Goal: Information Seeking & Learning: Check status

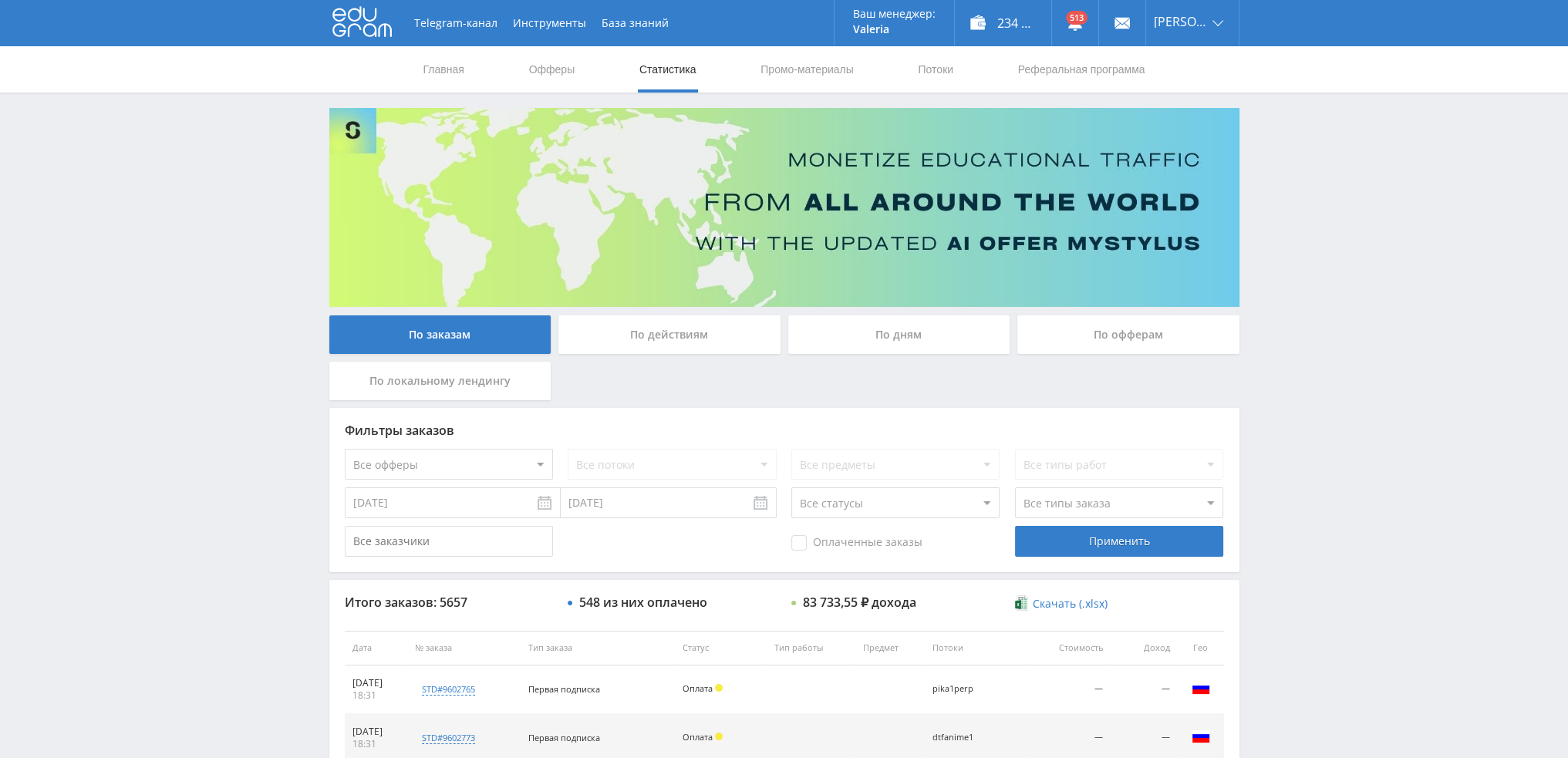
click at [921, 321] on div "По дням" at bounding box center [899, 334] width 222 height 39
click at [0, 0] on input "По дням" at bounding box center [0, 0] width 0 height 0
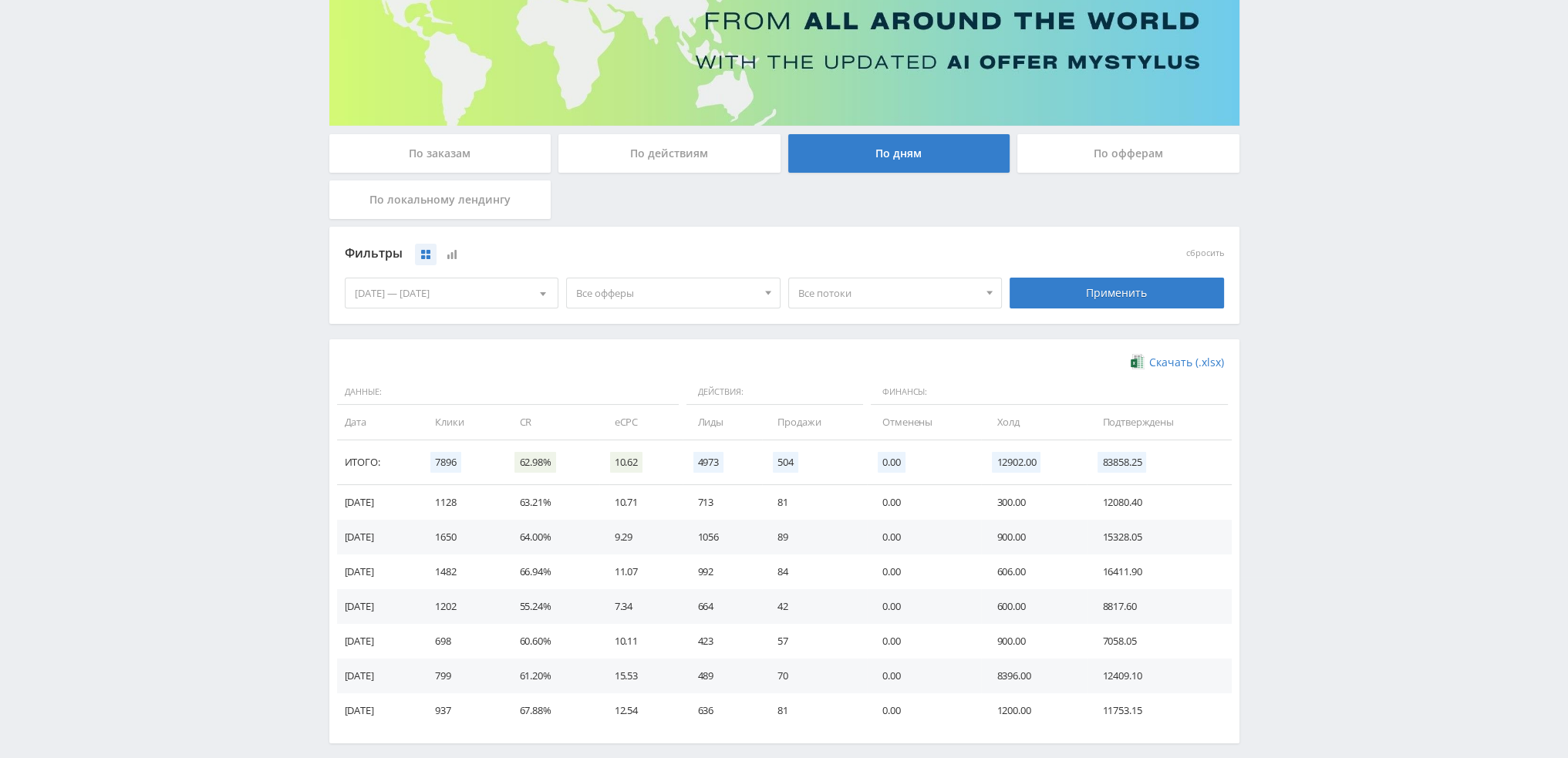
scroll to position [232, 0]
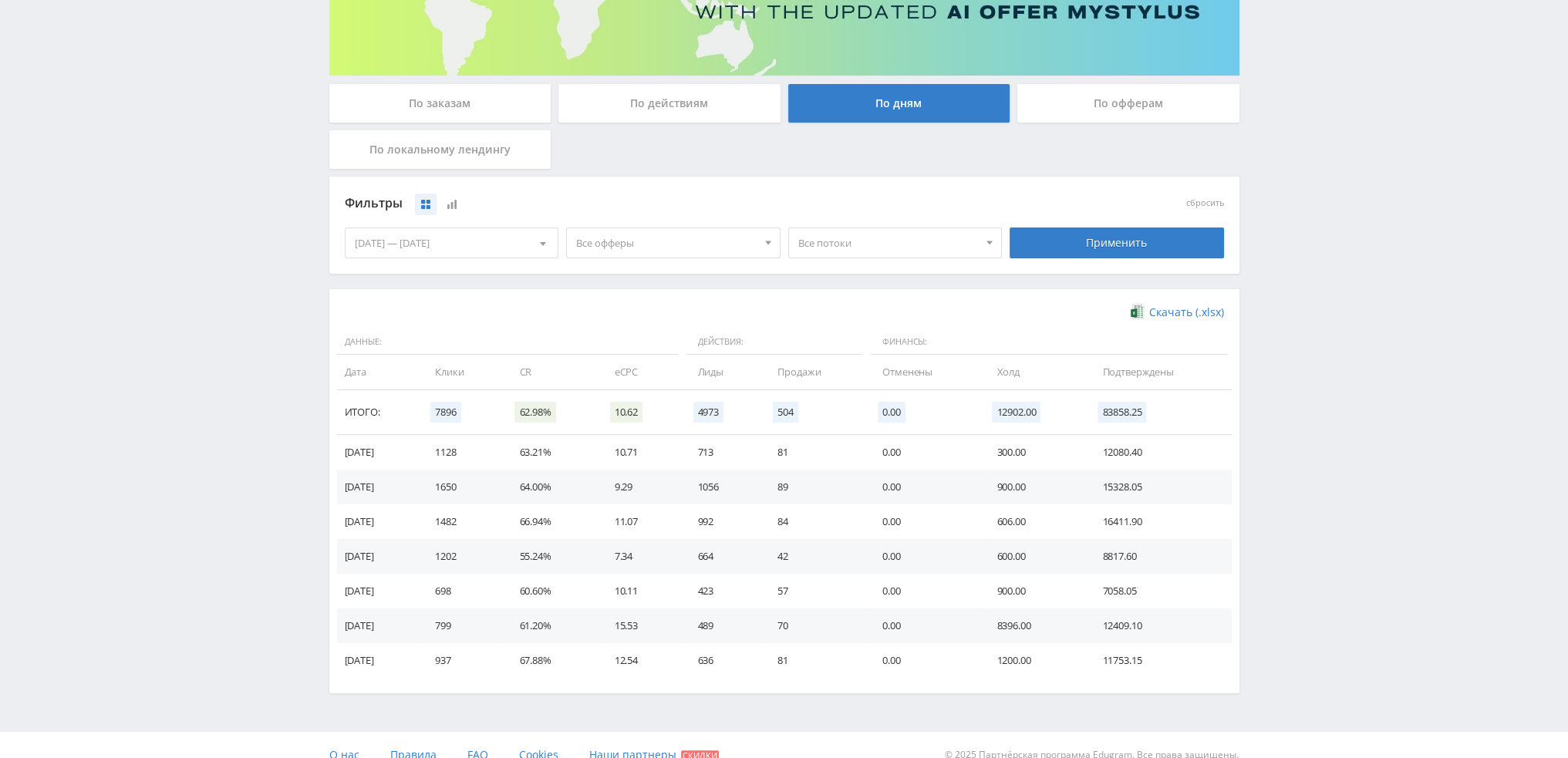
click at [707, 88] on div "По действиям" at bounding box center [669, 104] width 222 height 39
click at [0, 0] on input "По действиям" at bounding box center [0, 0] width 0 height 0
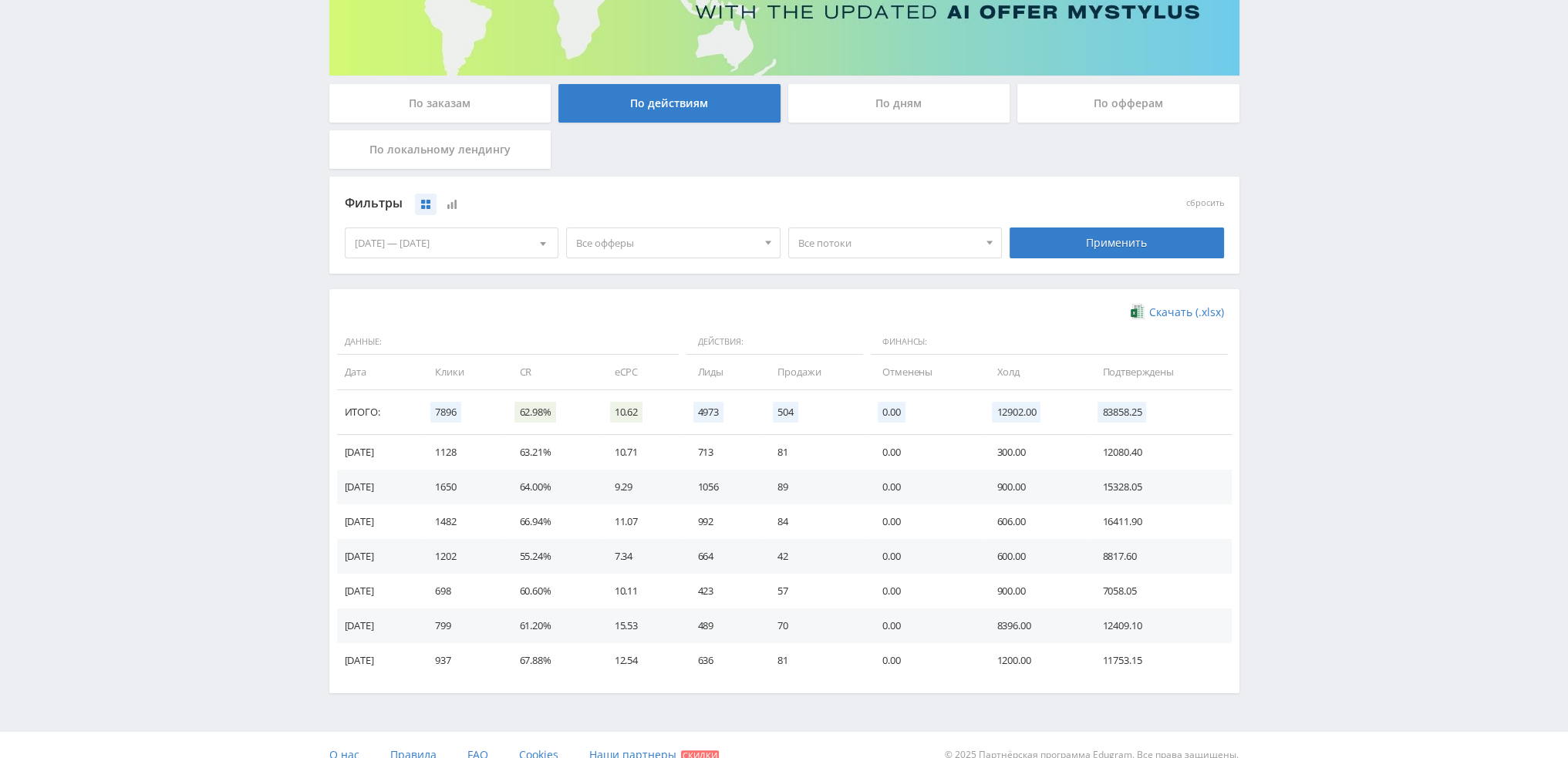
scroll to position [0, 0]
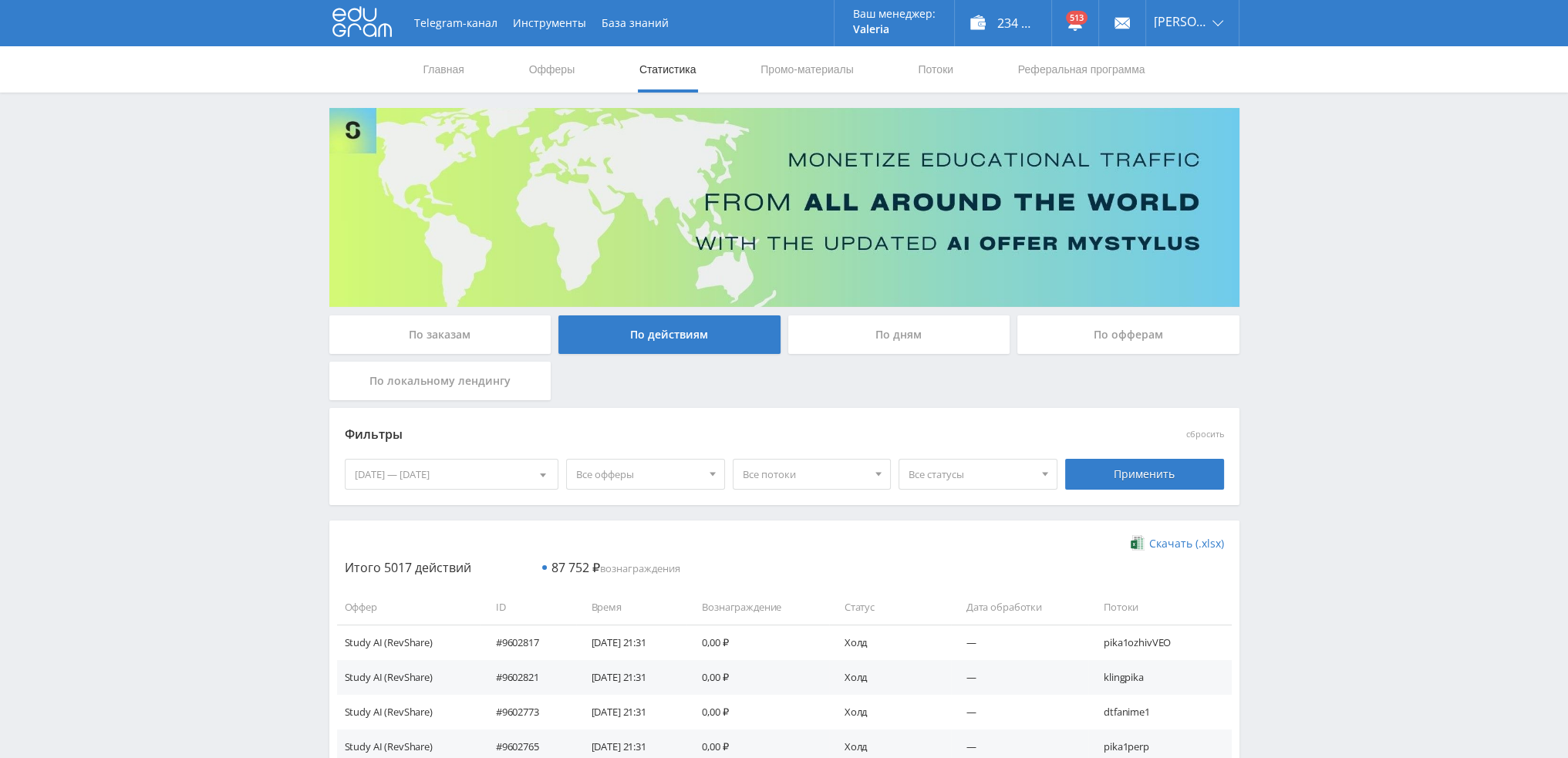
click at [934, 477] on span "Все статусы" at bounding box center [971, 474] width 125 height 29
click at [648, 473] on span "Все офферы" at bounding box center [639, 474] width 125 height 29
click at [627, 630] on button "Study AI (RevShare)" at bounding box center [656, 635] width 177 height 22
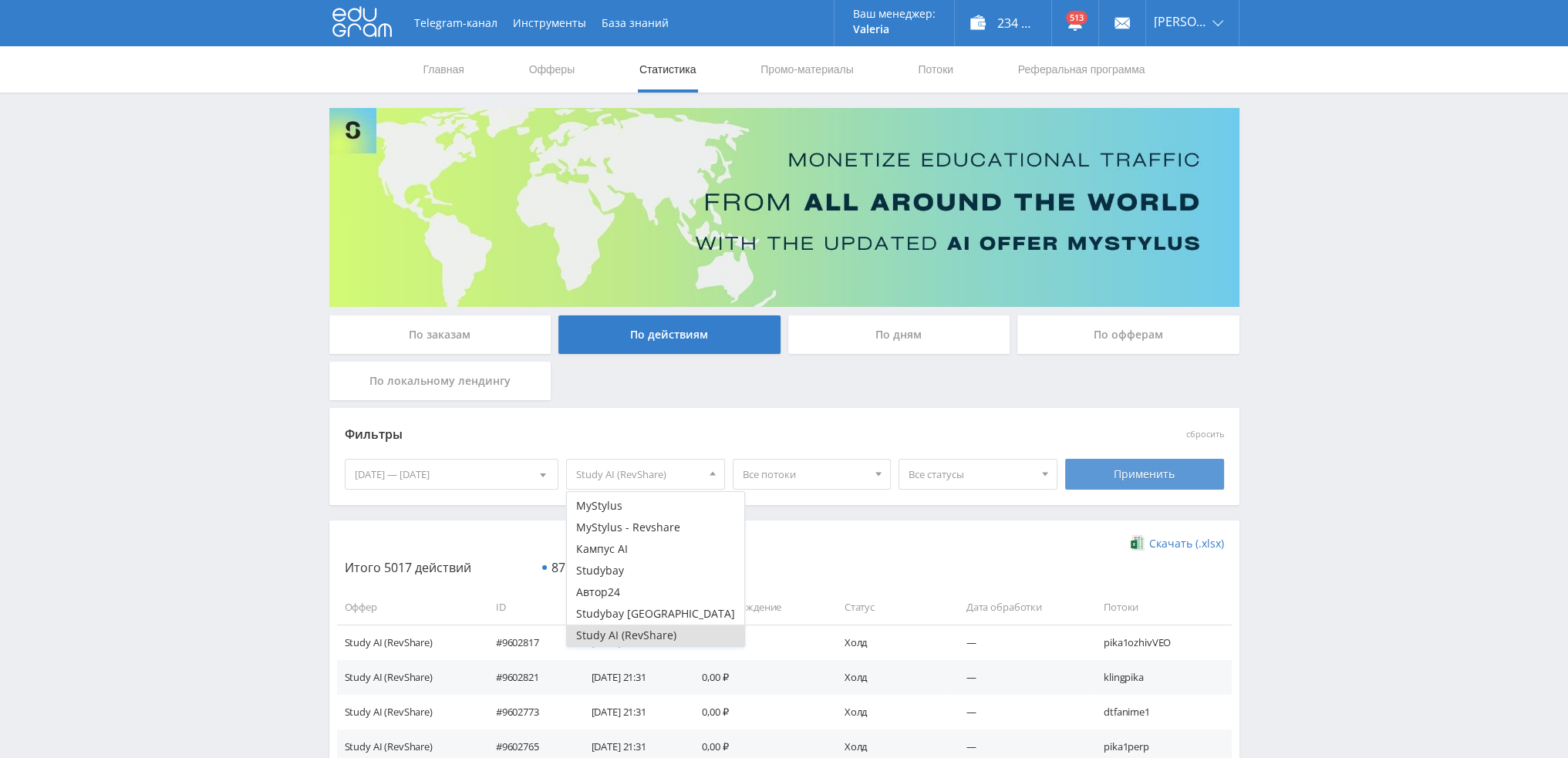
click at [1178, 485] on div "Применить" at bounding box center [1145, 474] width 159 height 31
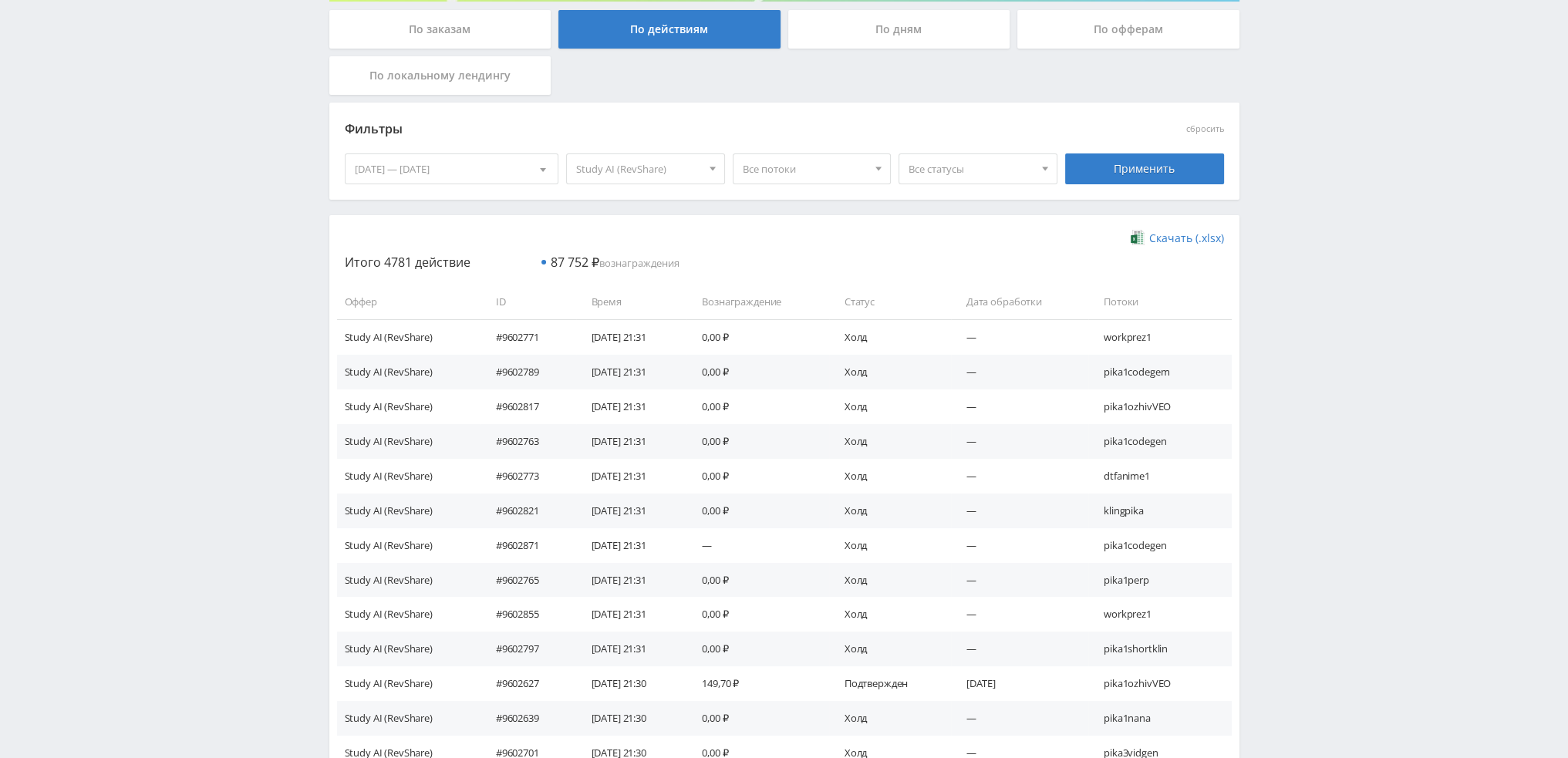
scroll to position [309, 0]
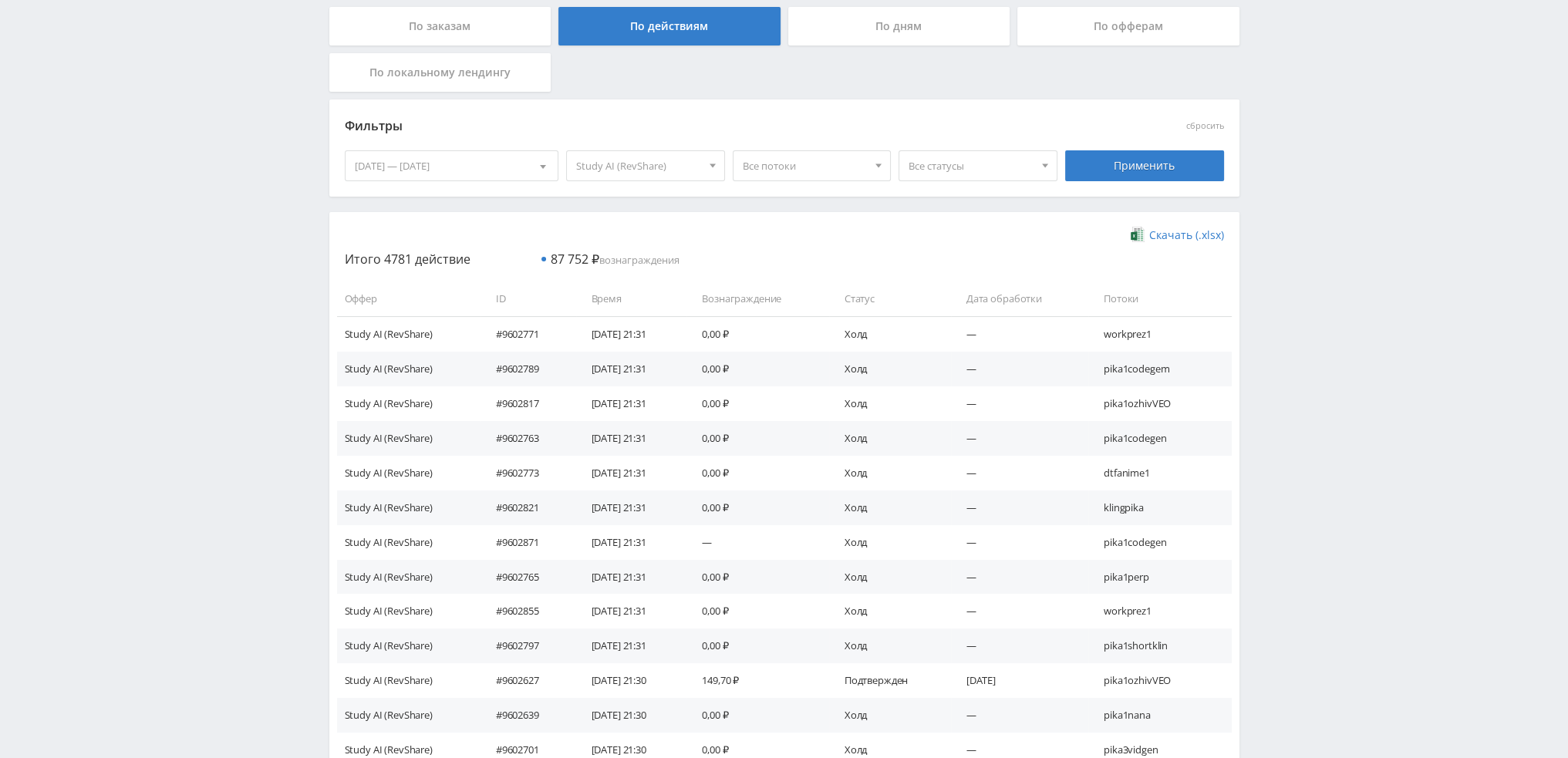
click at [938, 163] on span "Все статусы" at bounding box center [971, 166] width 125 height 29
click at [940, 236] on button "Подтвержден" at bounding box center [978, 237] width 157 height 22
click at [1133, 164] on div "Применить" at bounding box center [1145, 166] width 159 height 31
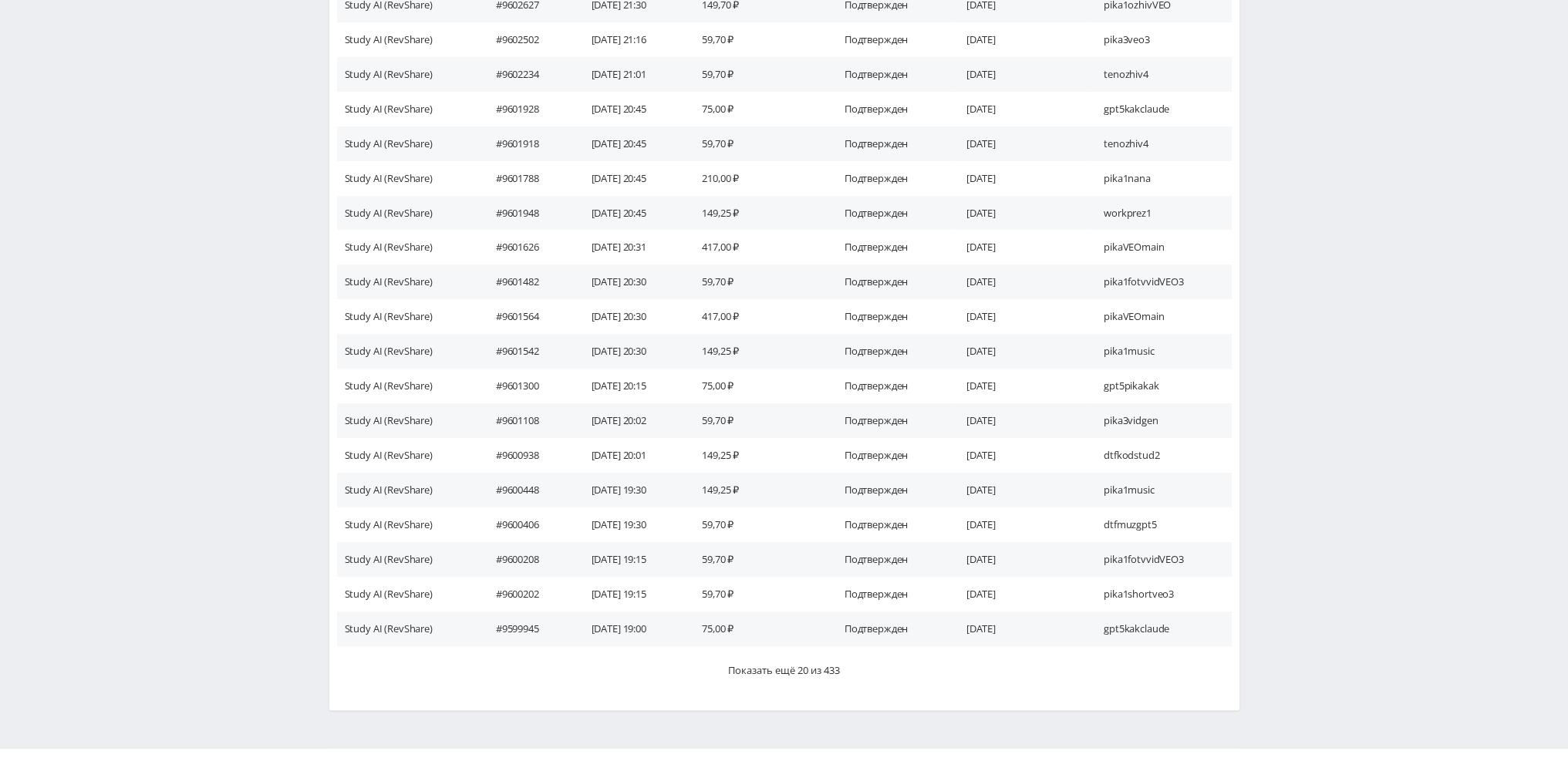
scroll to position [694, 0]
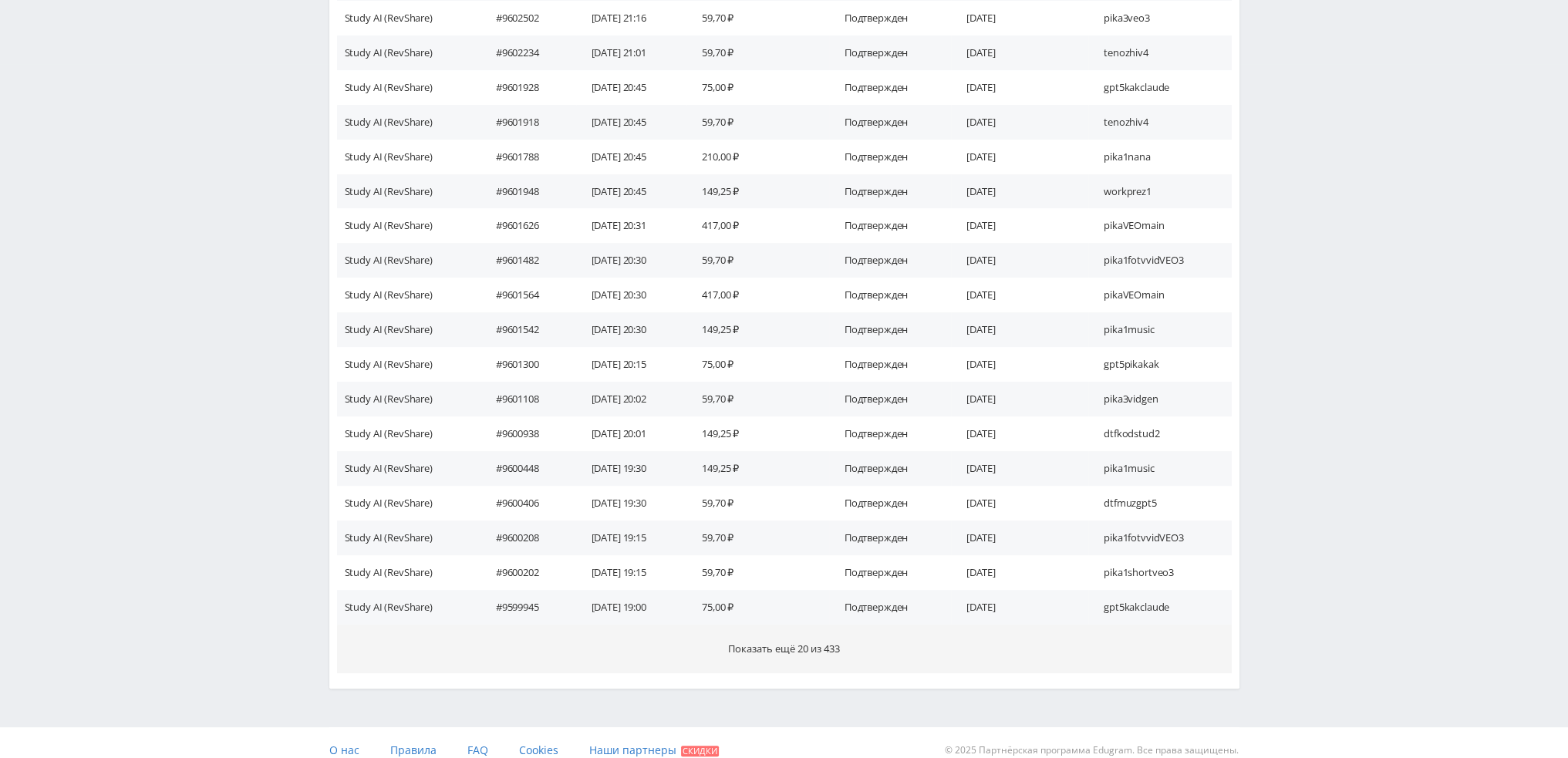
click at [822, 644] on span "Показать ещё 20 из 433" at bounding box center [784, 648] width 112 height 14
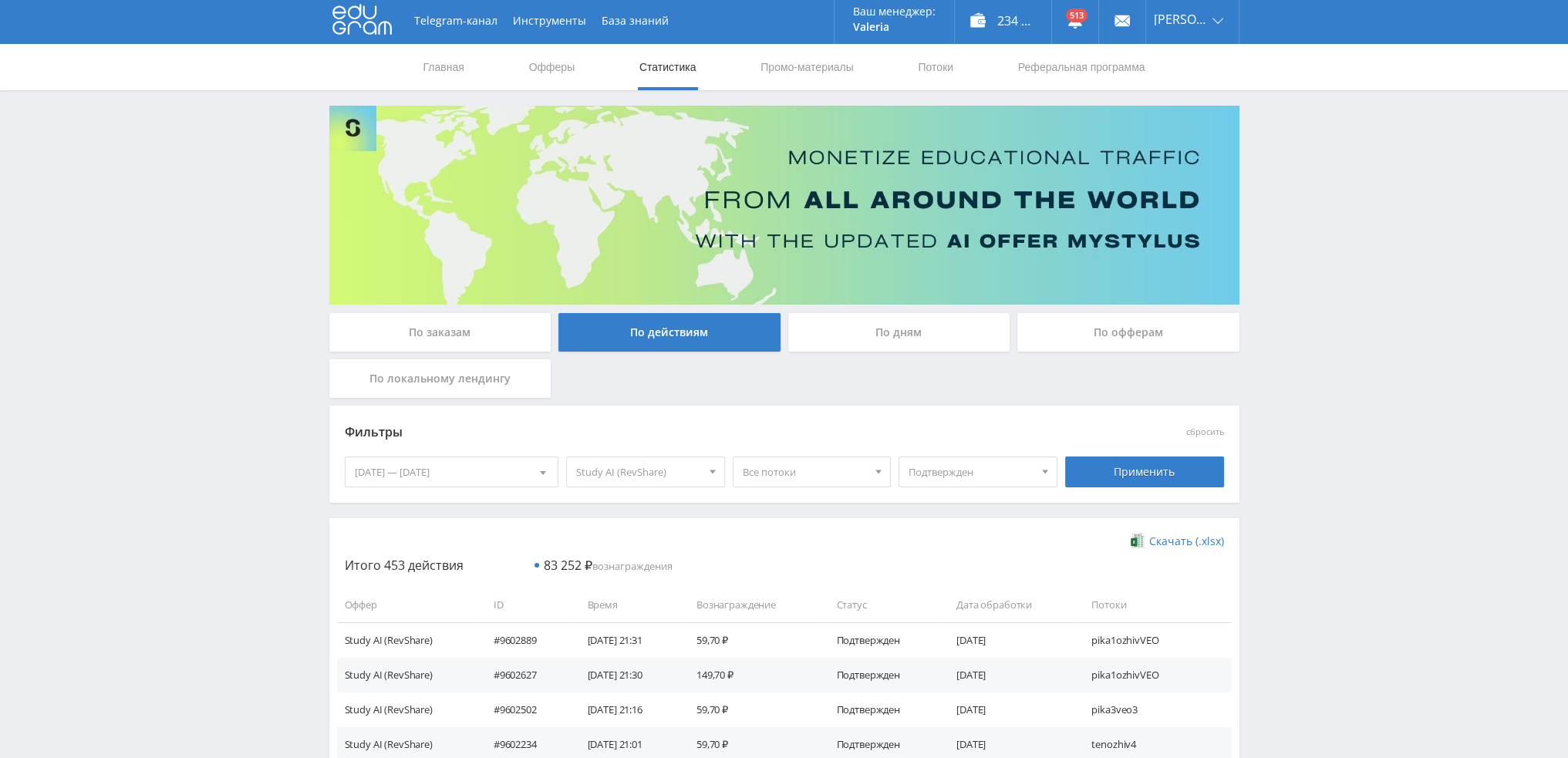
scroll to position [0, 0]
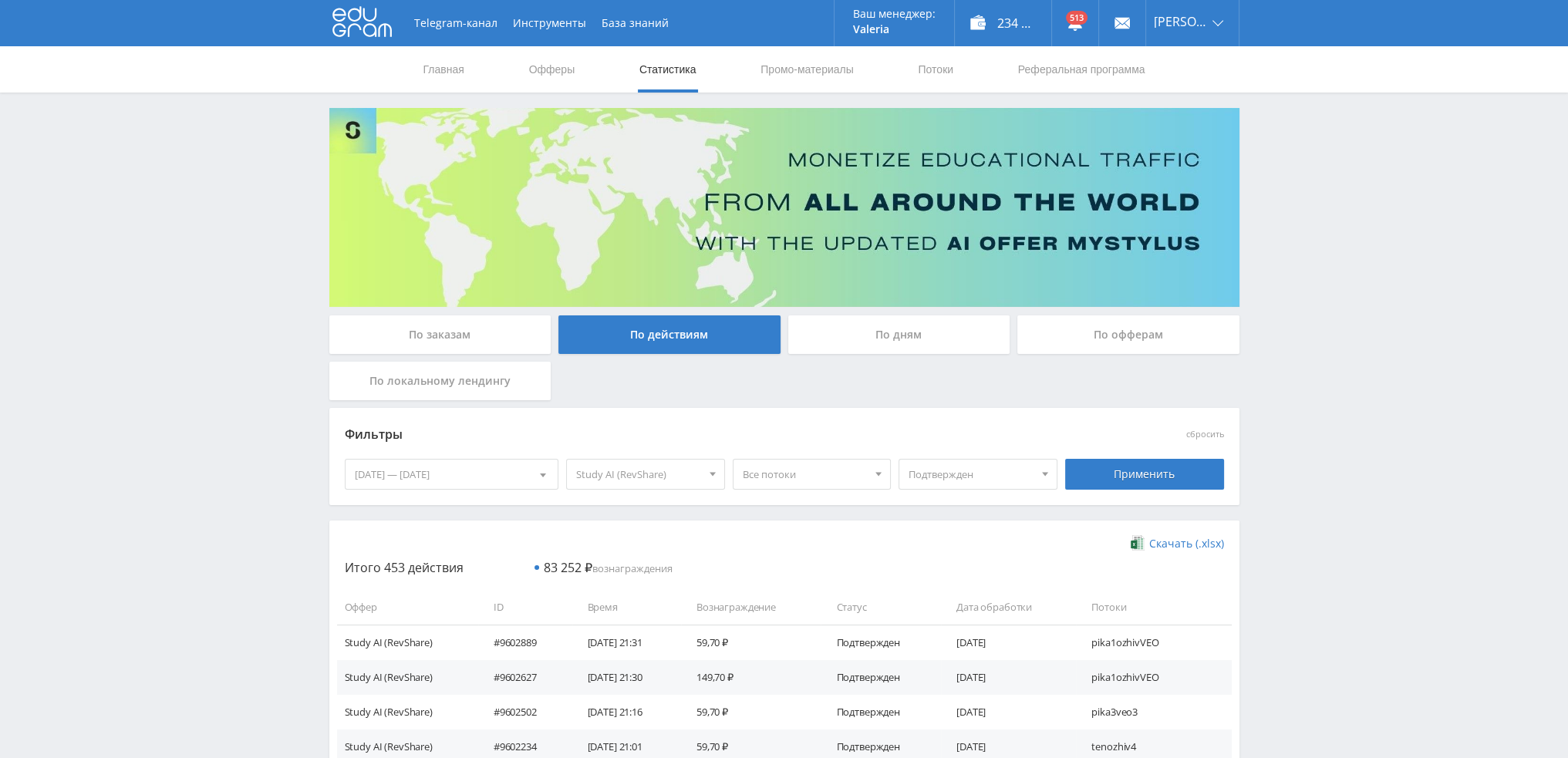
click at [908, 341] on div "По дням" at bounding box center [899, 334] width 222 height 39
click at [0, 0] on input "По дням" at bounding box center [0, 0] width 0 height 0
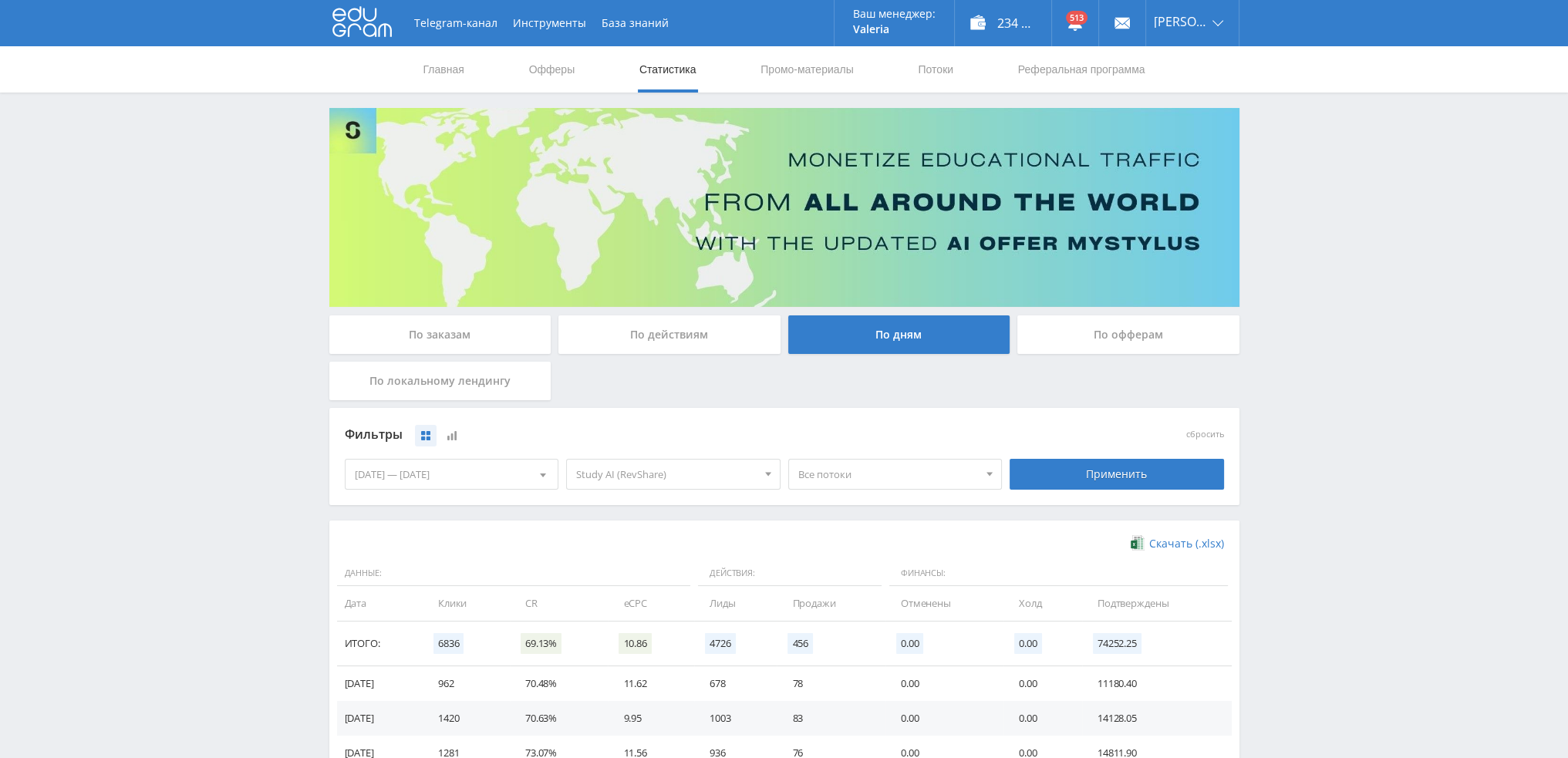
click at [853, 477] on span "Все потоки" at bounding box center [888, 474] width 181 height 29
click at [718, 466] on span "Study AI (RevShare)" at bounding box center [666, 474] width 181 height 29
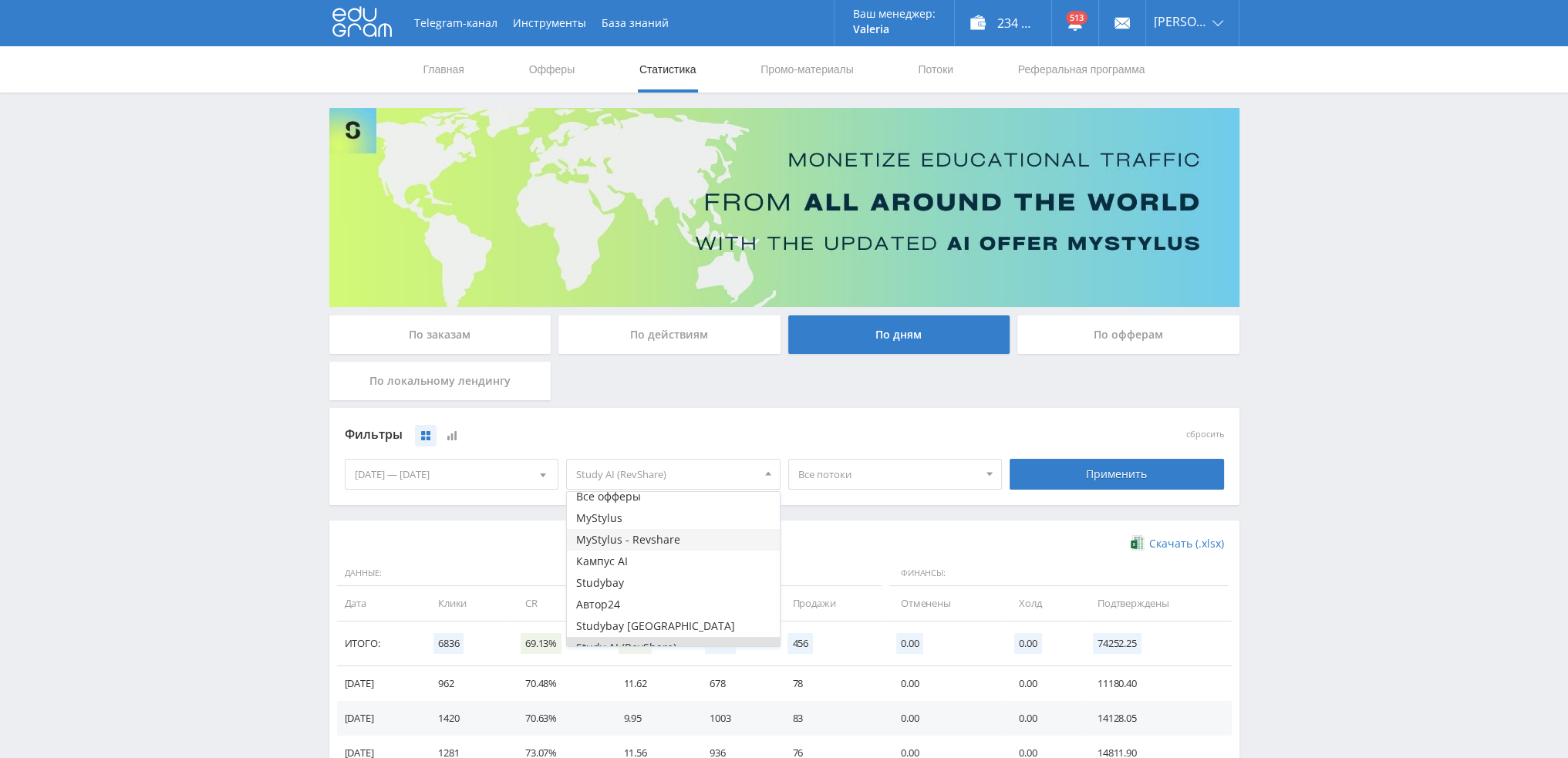
scroll to position [19, 0]
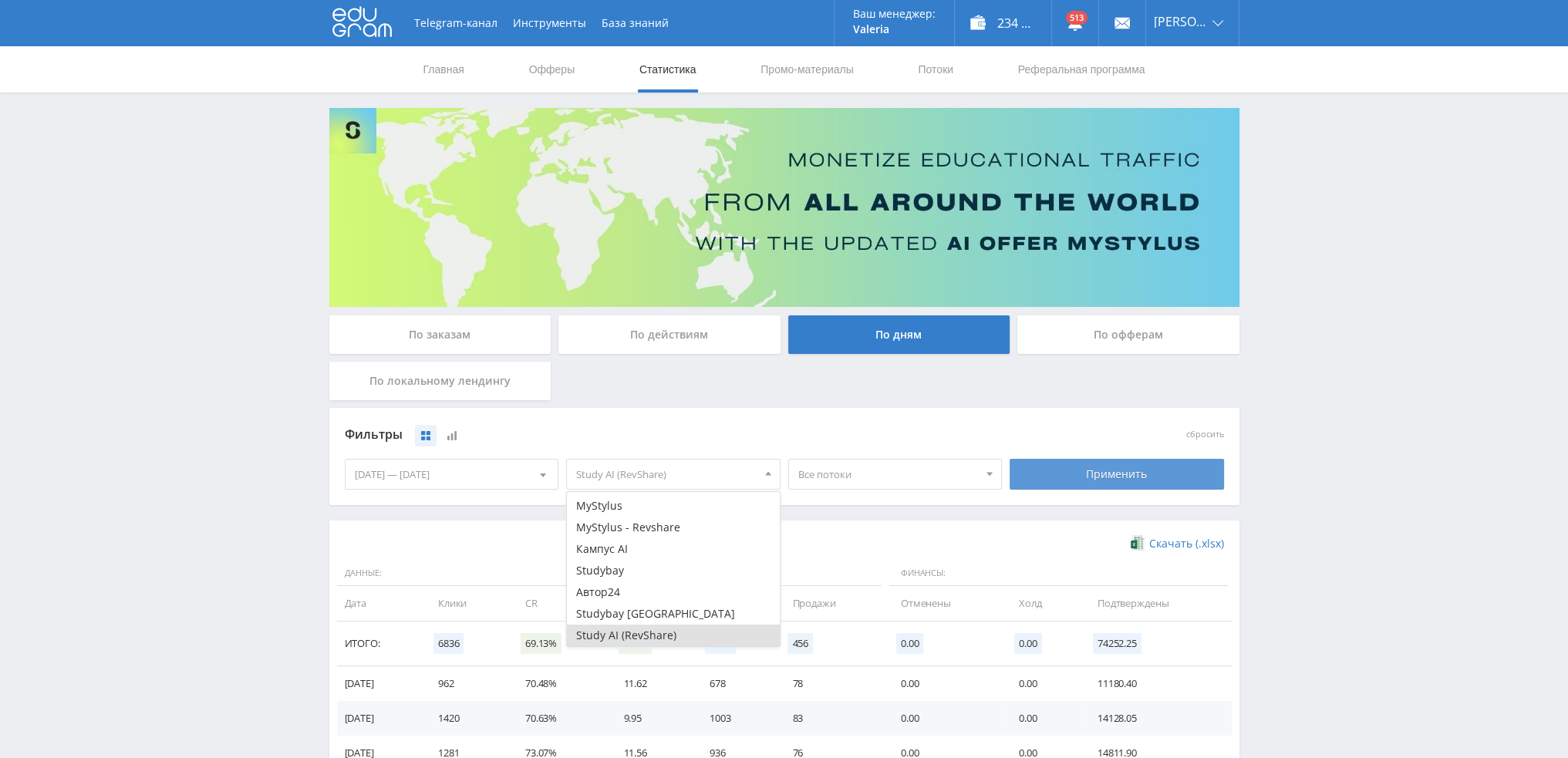
click at [1145, 476] on div "Применить" at bounding box center [1117, 474] width 215 height 31
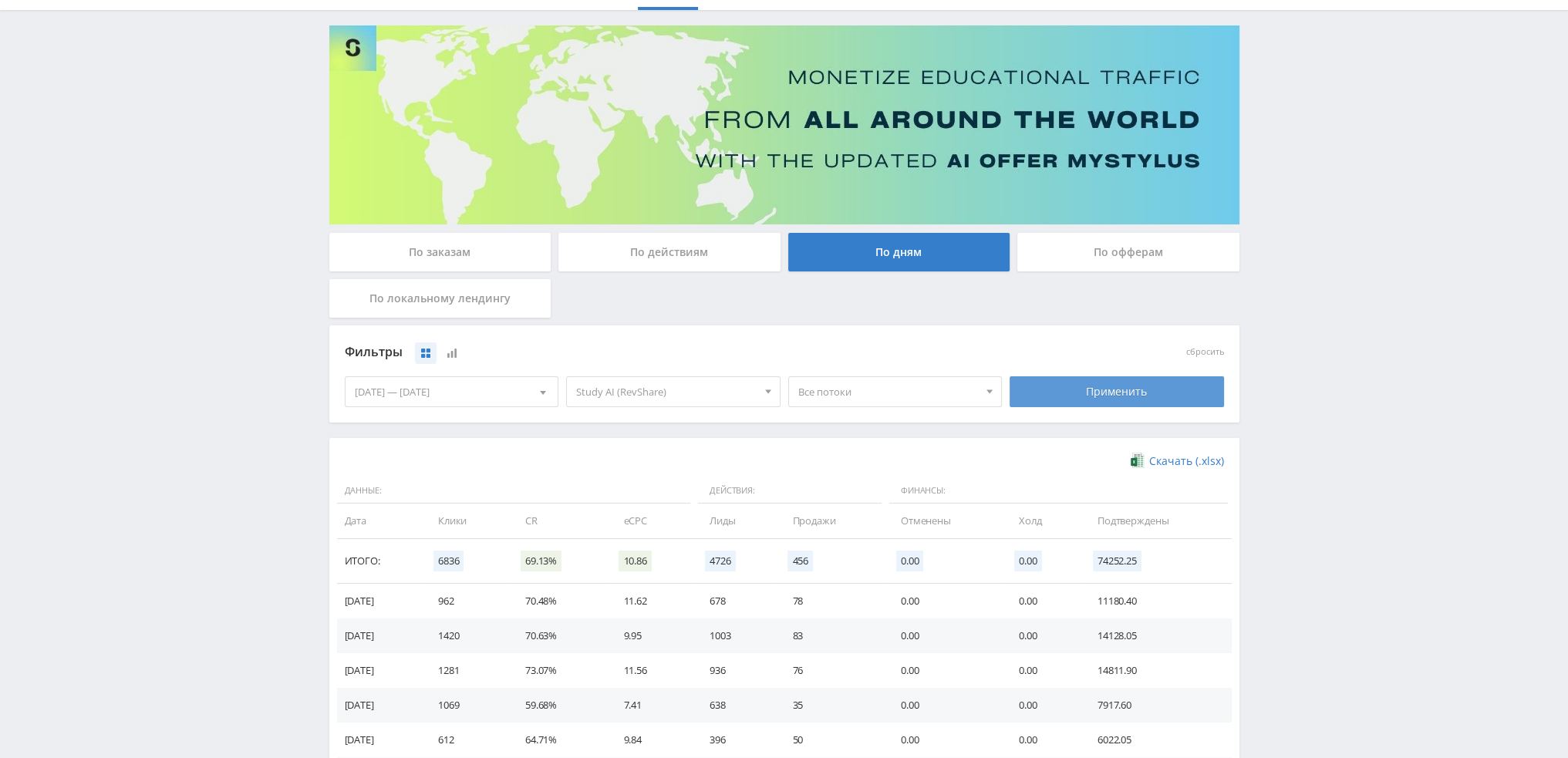
scroll to position [0, 0]
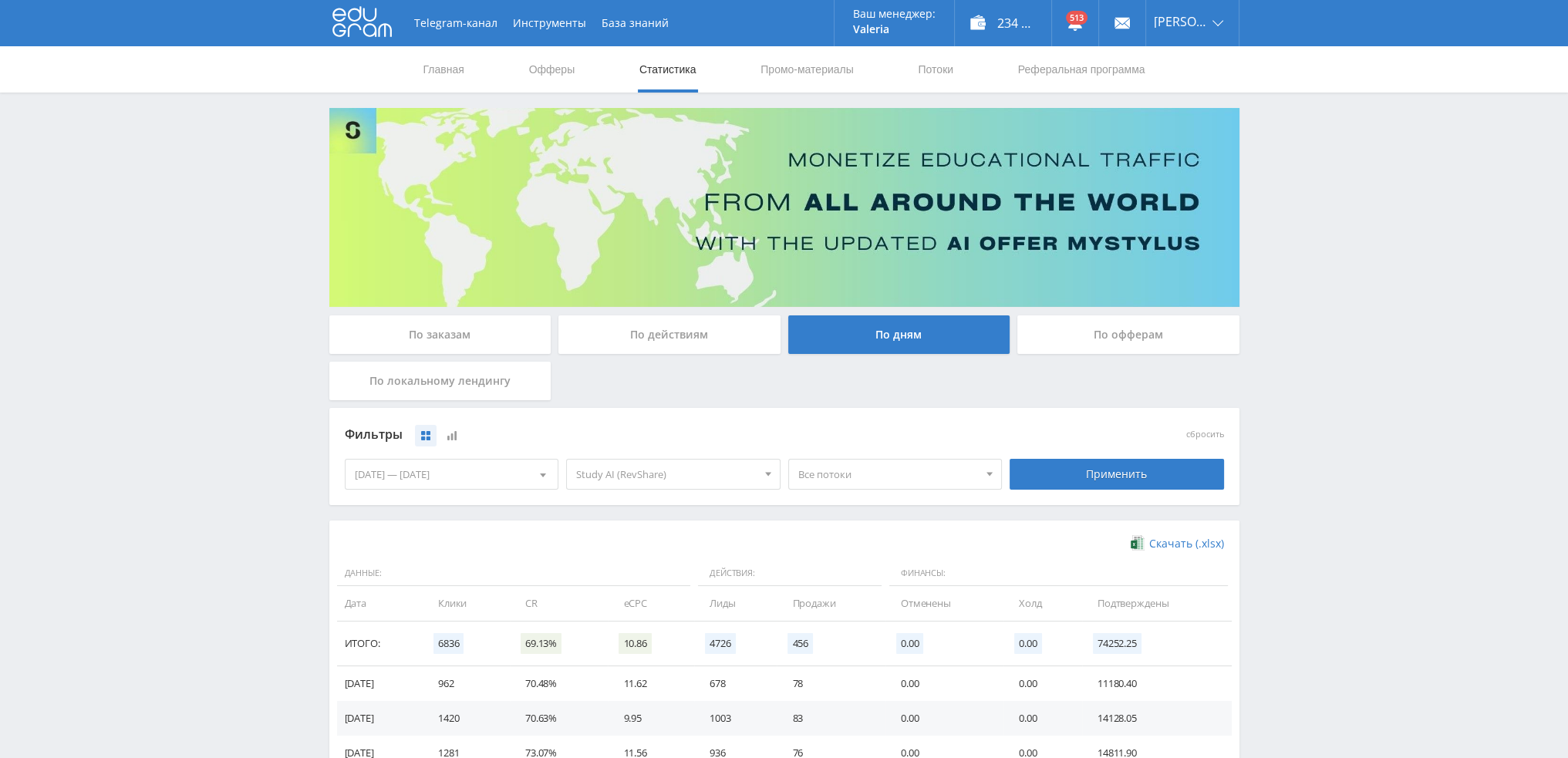
click at [522, 337] on div "По заказам" at bounding box center [440, 334] width 222 height 39
click at [0, 0] on input "По заказам" at bounding box center [0, 0] width 0 height 0
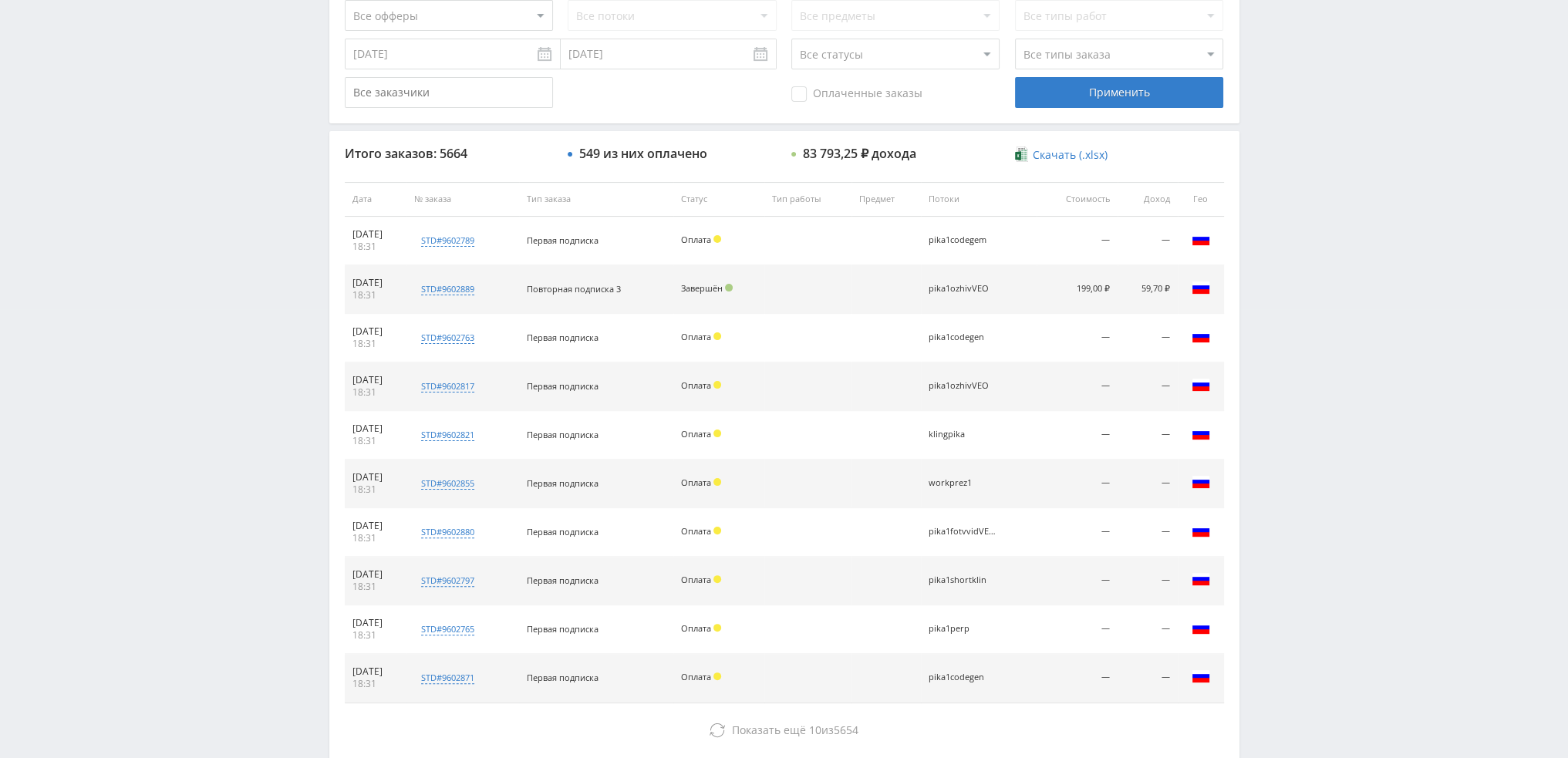
scroll to position [534, 0]
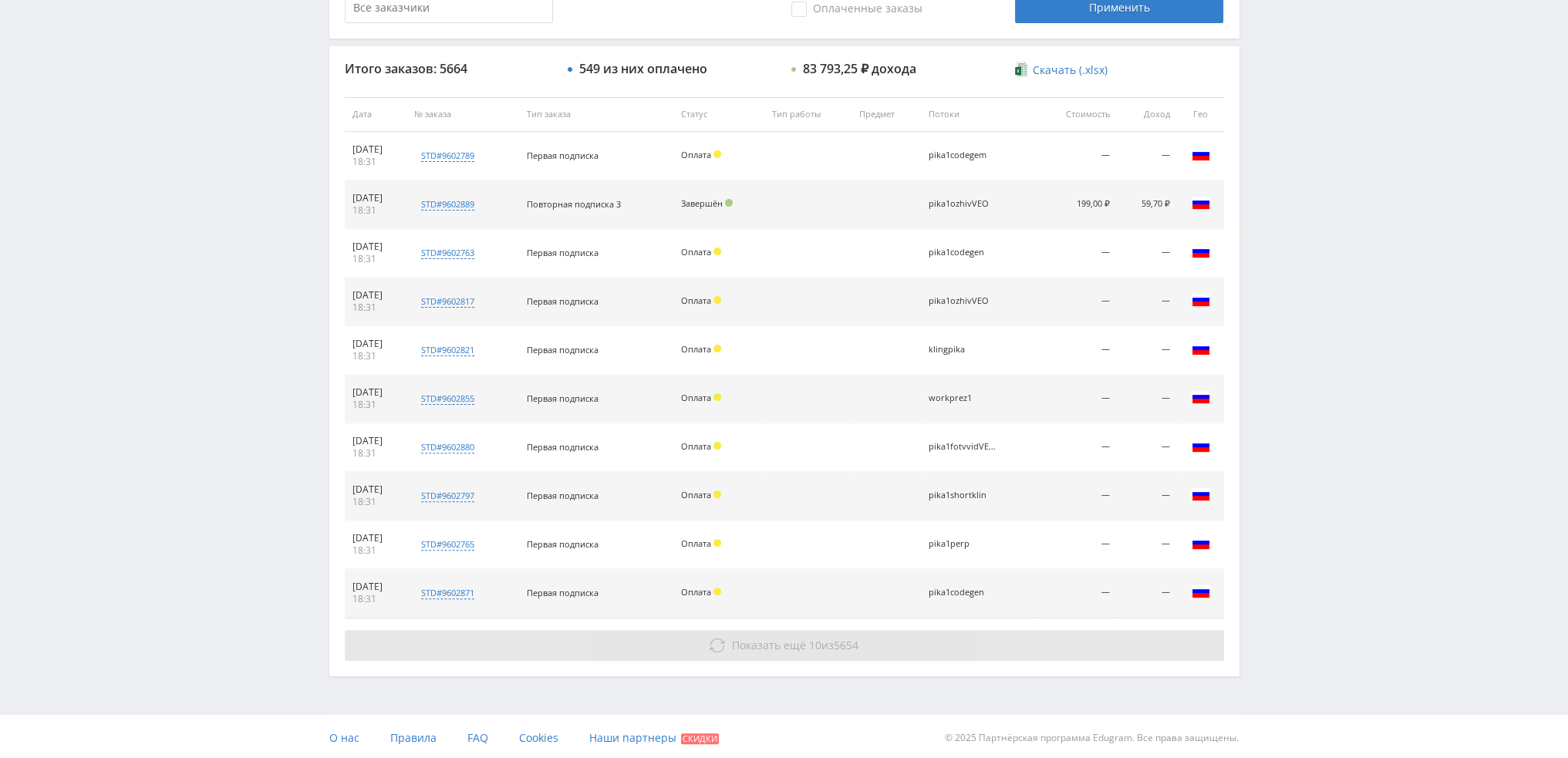
click at [831, 637] on span "Показать ещё 10 из 5654" at bounding box center [795, 645] width 126 height 15
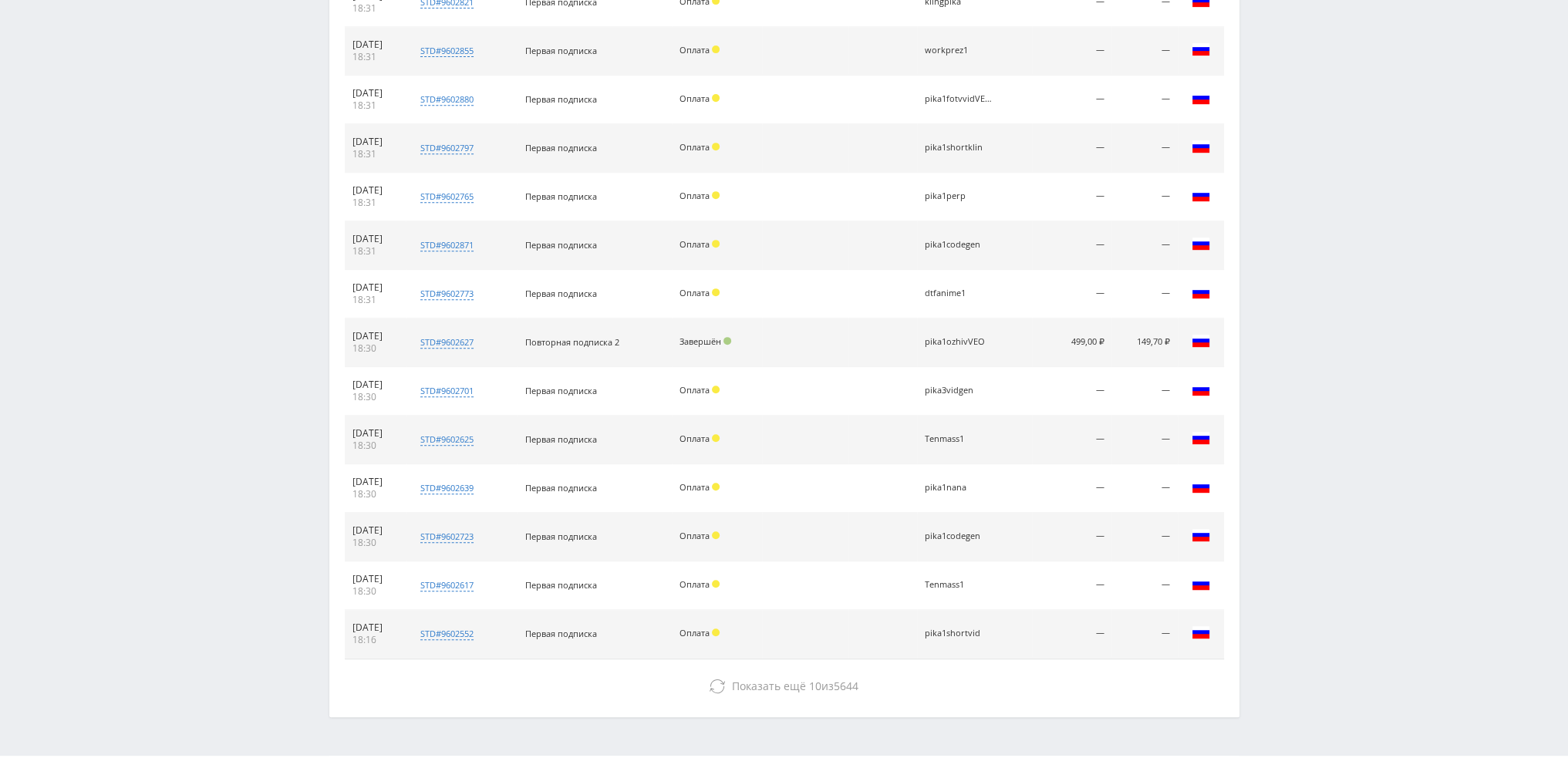
scroll to position [919, 0]
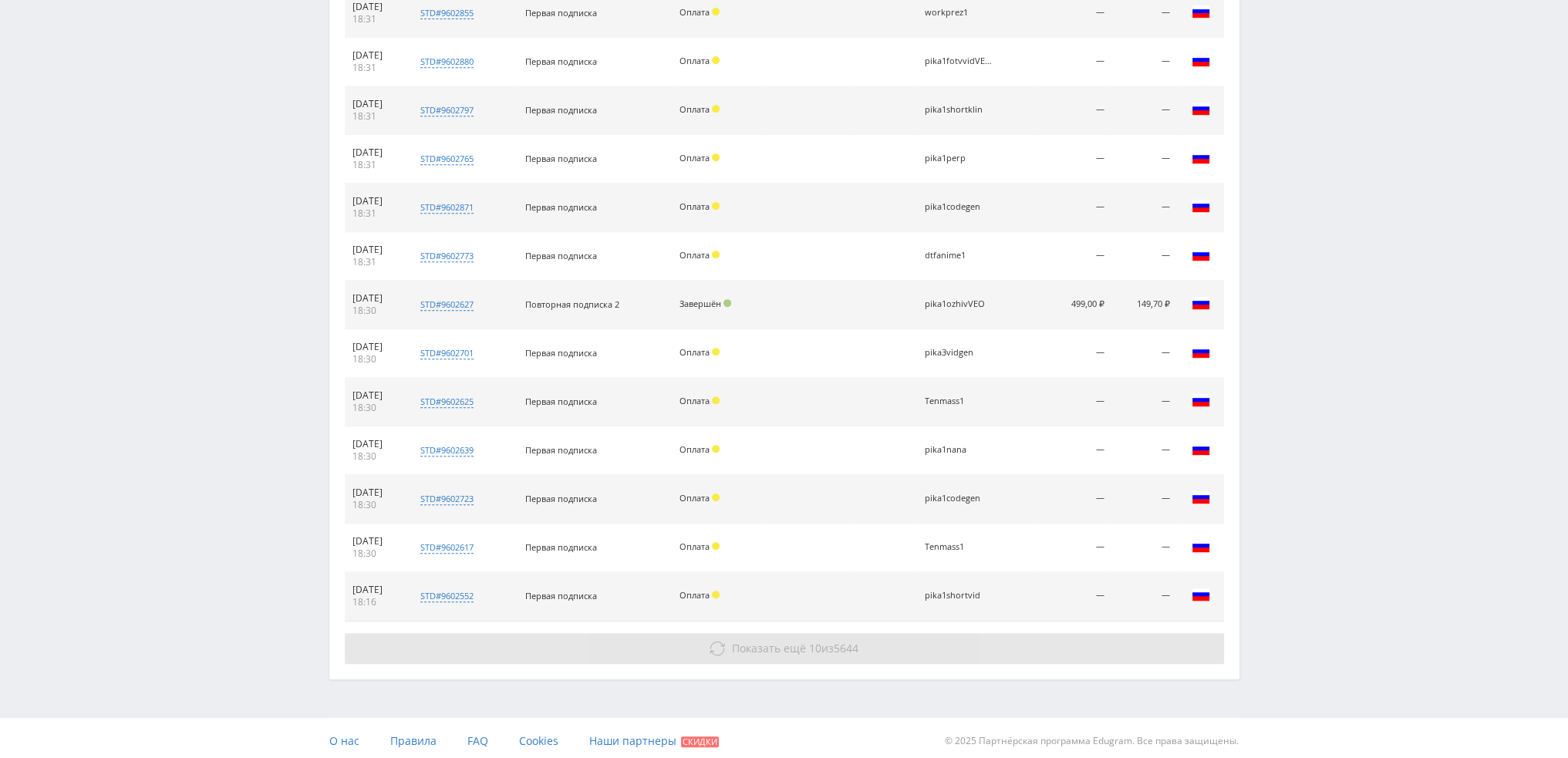
click at [845, 645] on span "5644" at bounding box center [846, 648] width 24 height 15
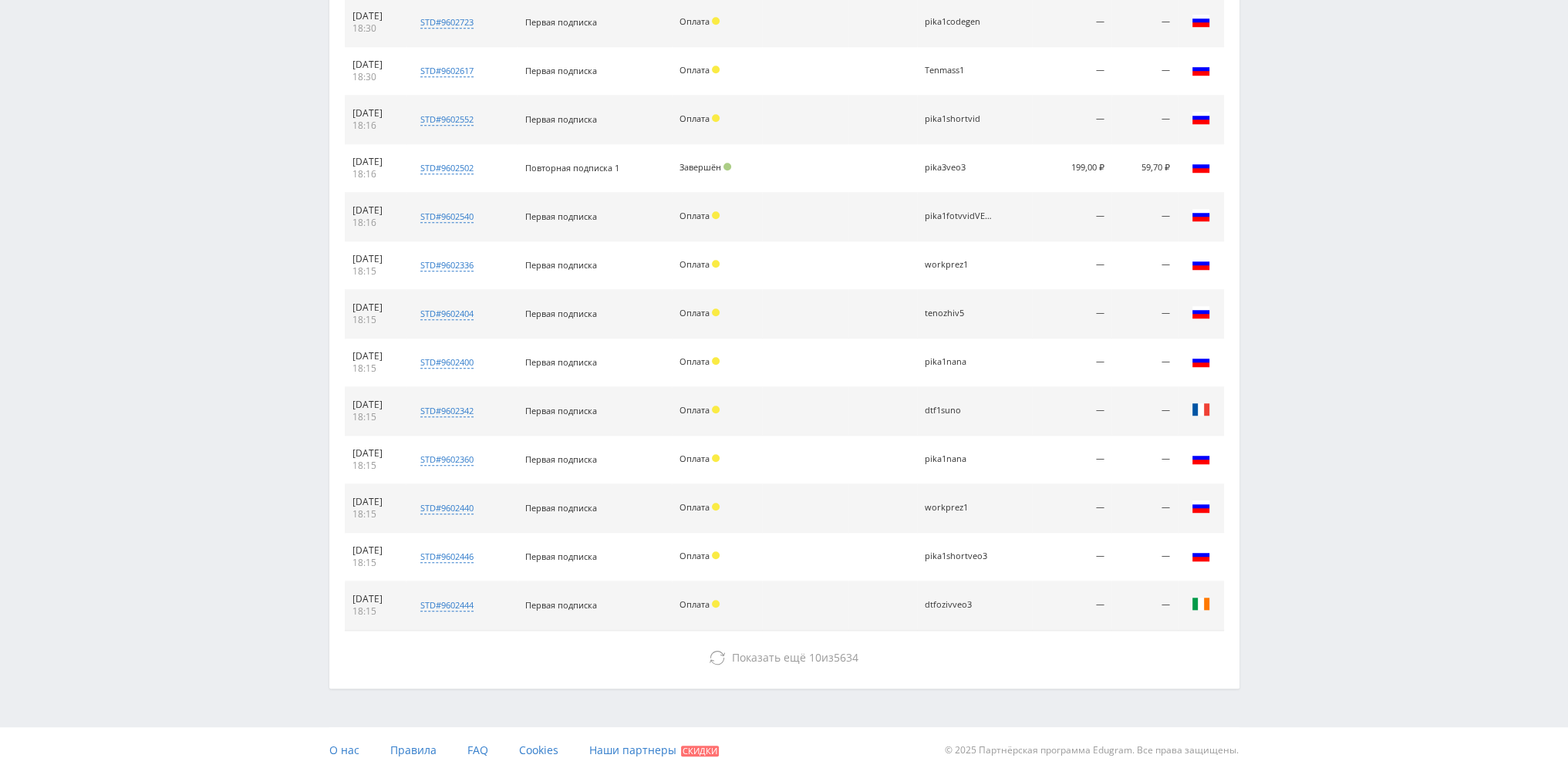
scroll to position [1405, 0]
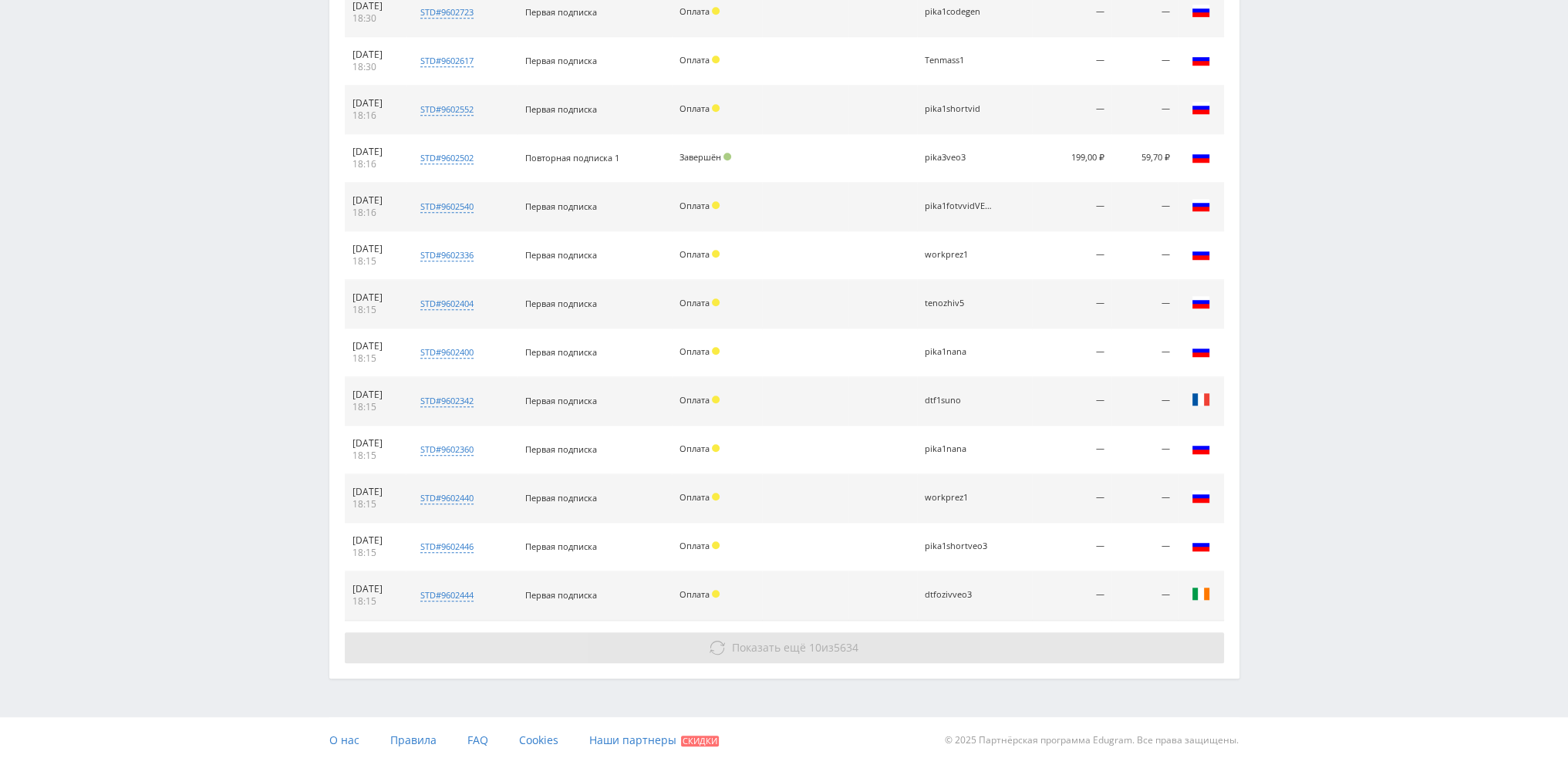
click at [846, 634] on button "Показать ещё 10 из 5634" at bounding box center [784, 648] width 879 height 31
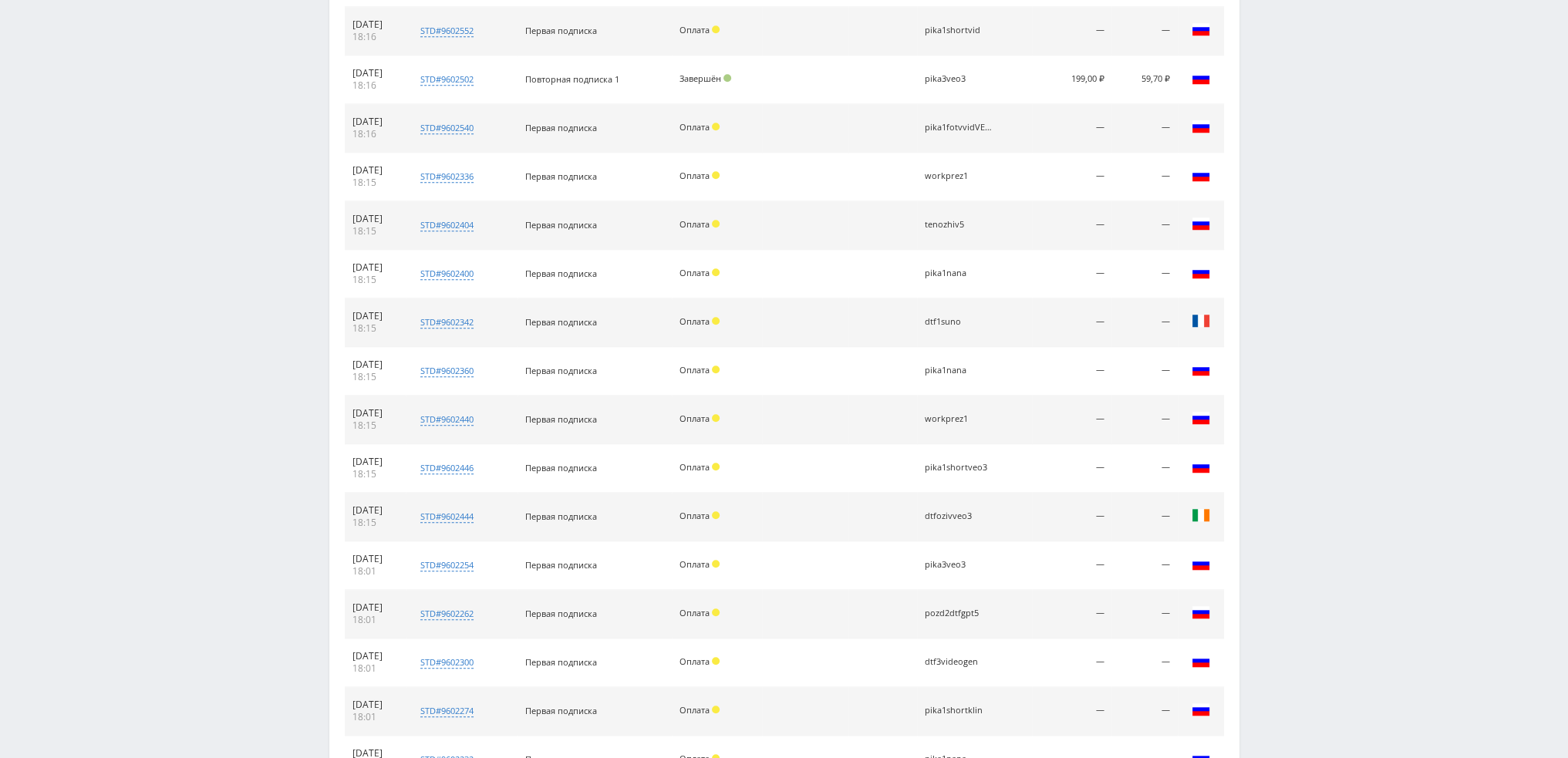
scroll to position [1889, 0]
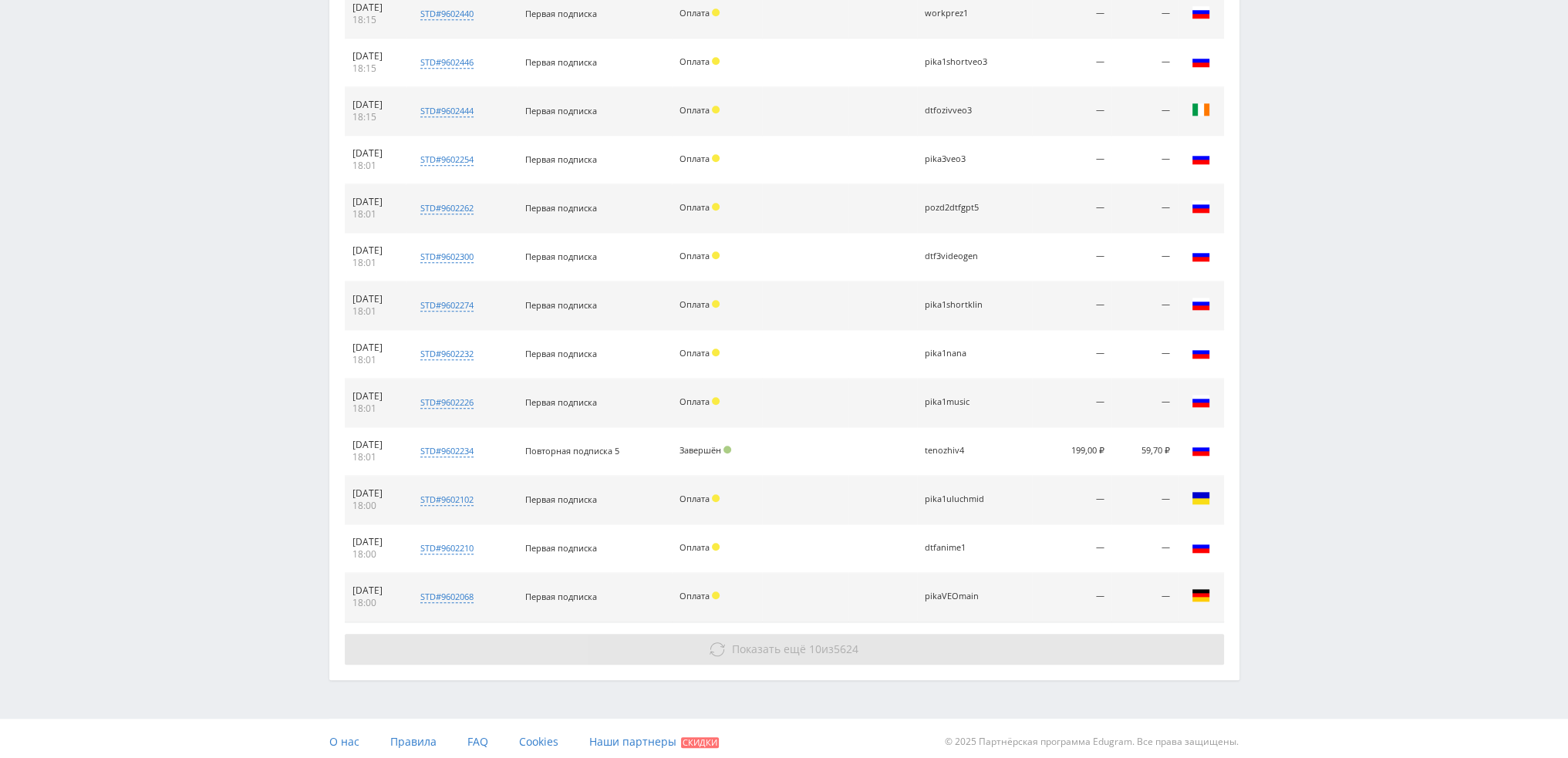
click at [849, 651] on button "Показать ещё 10 из 5624" at bounding box center [784, 649] width 879 height 31
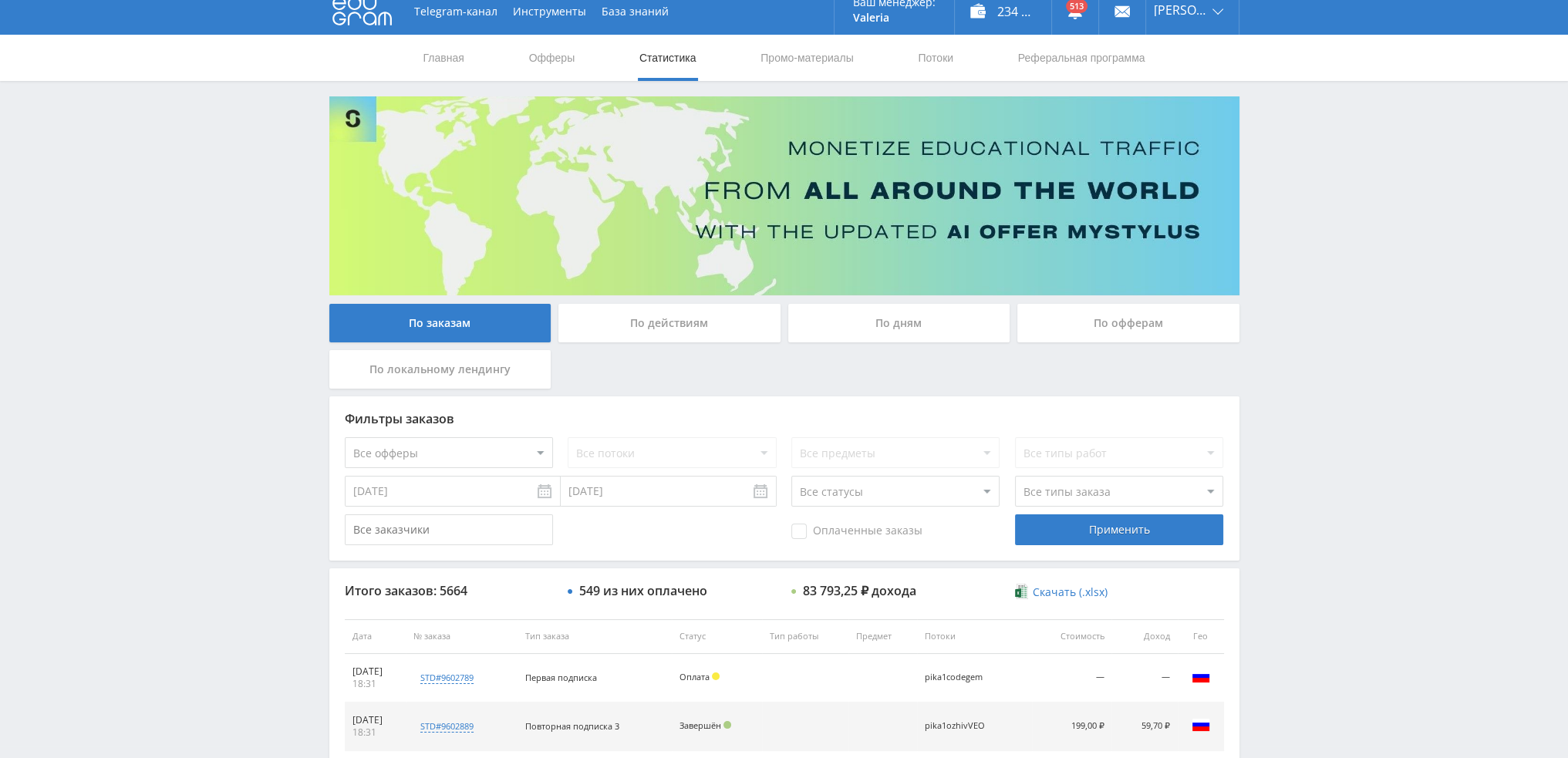
scroll to position [0, 0]
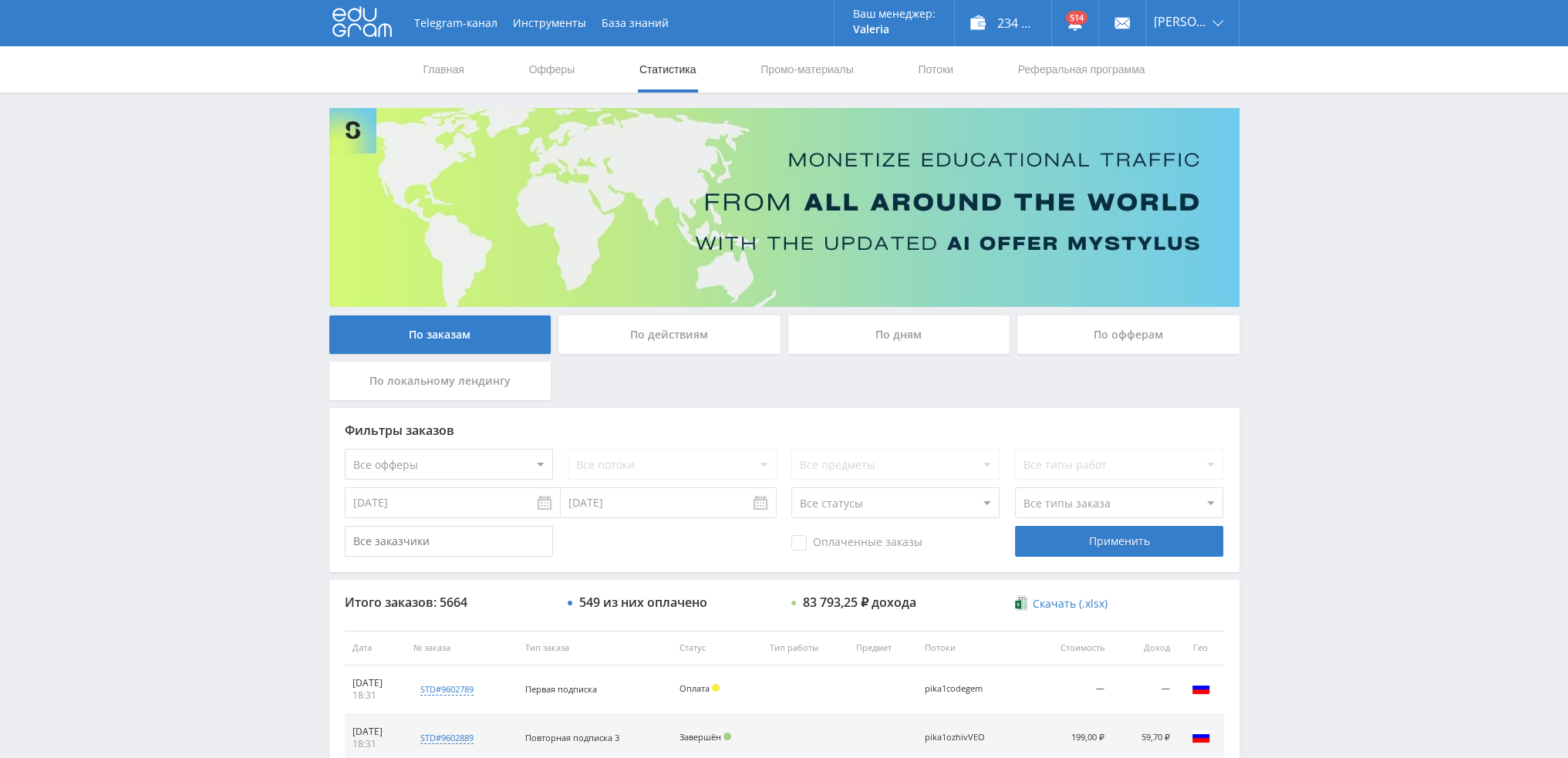
click at [874, 331] on div "По дням" at bounding box center [899, 334] width 222 height 39
click at [0, 0] on input "По дням" at bounding box center [0, 0] width 0 height 0
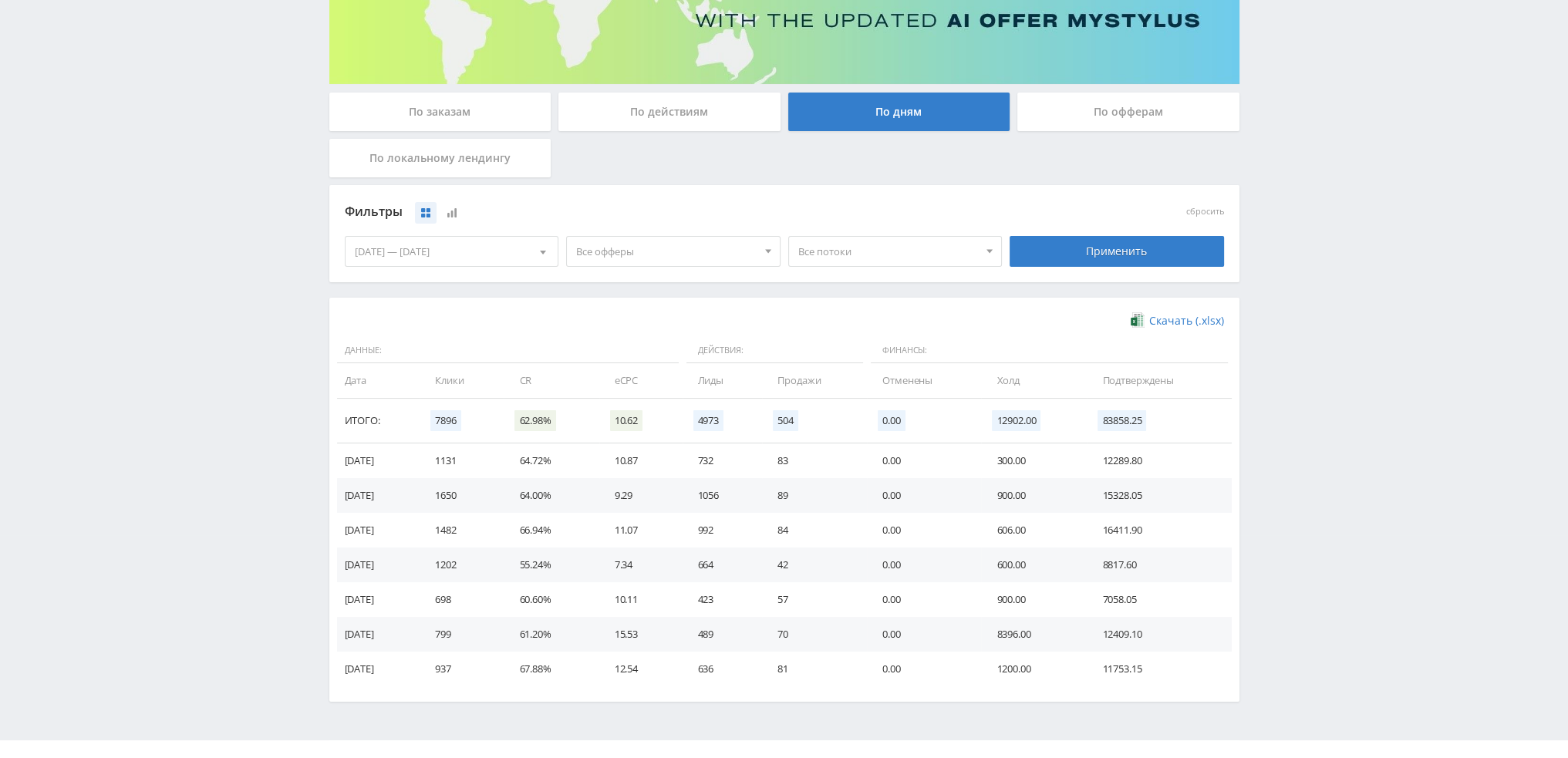
scroll to position [249, 0]
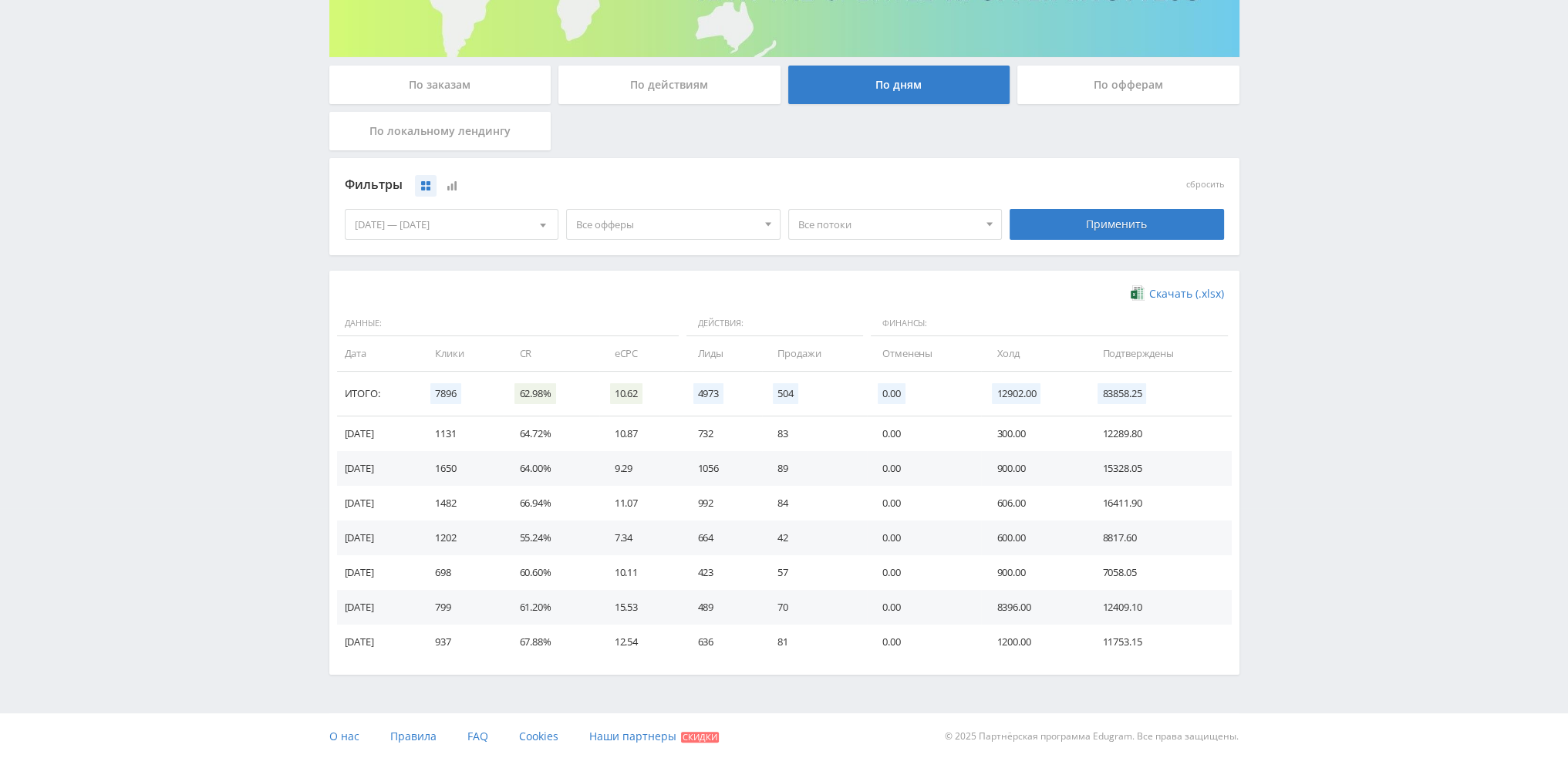
click at [703, 223] on span "Все офферы" at bounding box center [666, 224] width 181 height 29
click at [626, 389] on button "Study AI (RevShare)" at bounding box center [673, 385] width 213 height 22
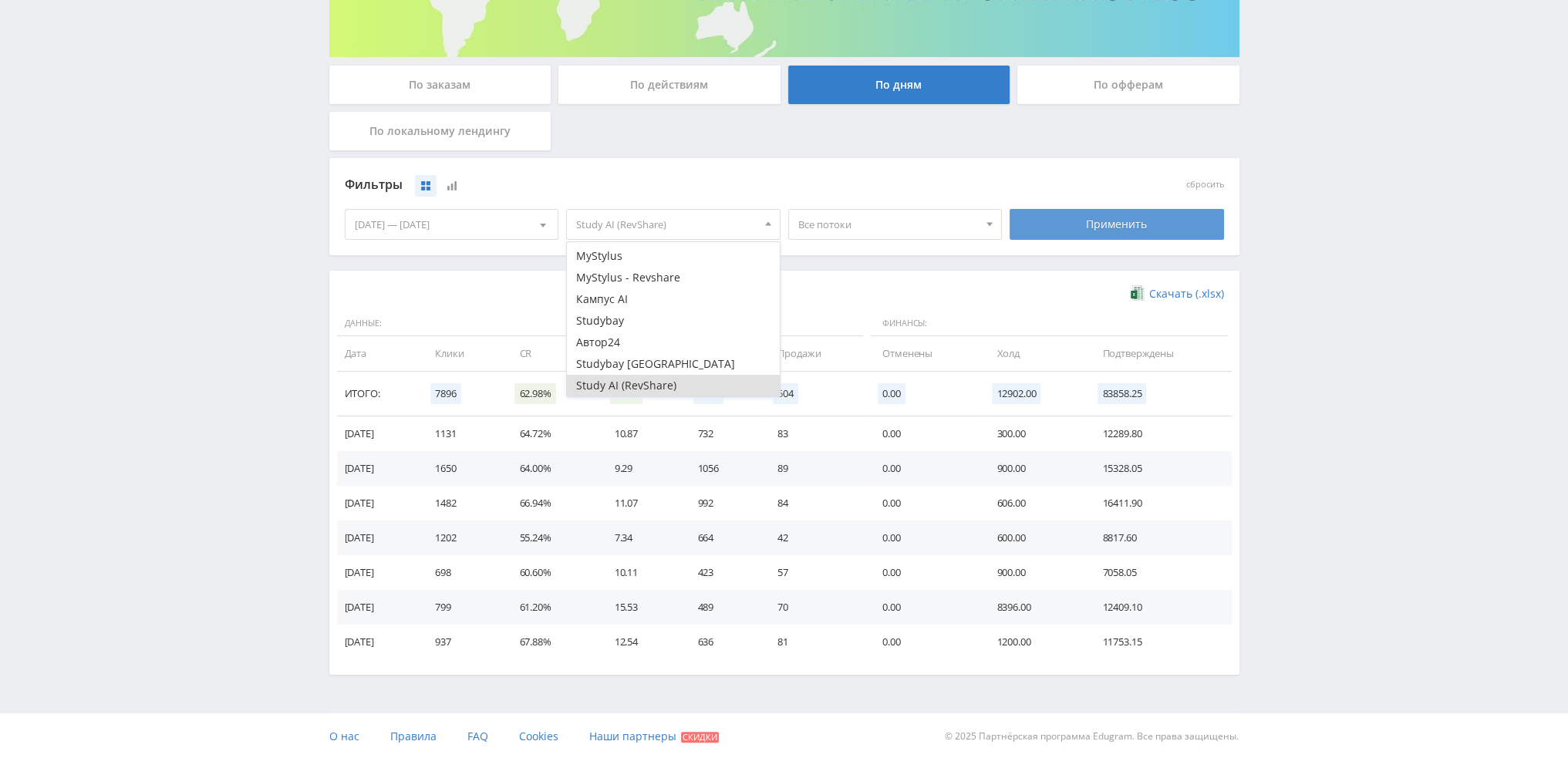
click at [1094, 226] on div "Применить" at bounding box center [1117, 224] width 215 height 31
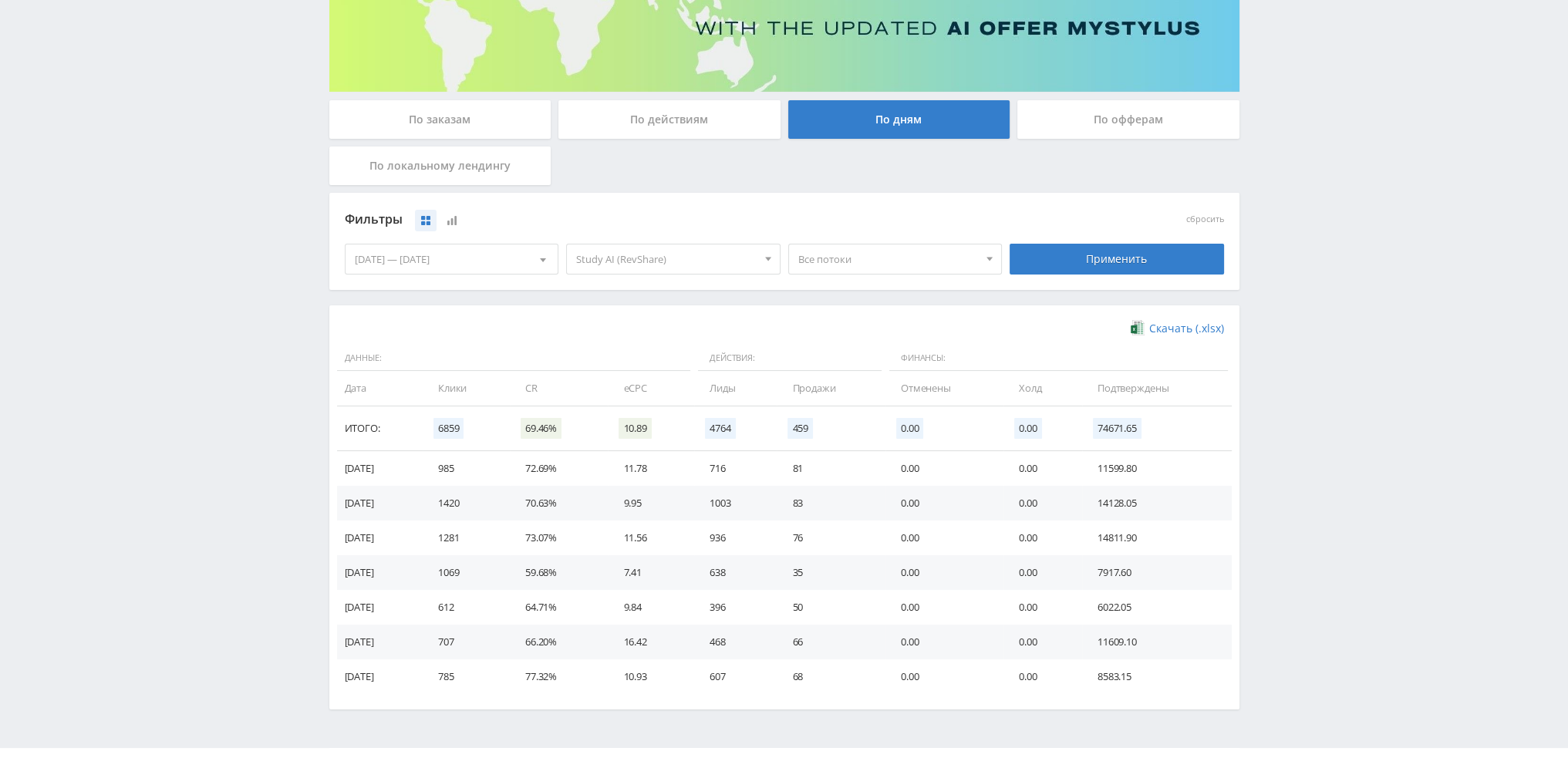
scroll to position [232, 0]
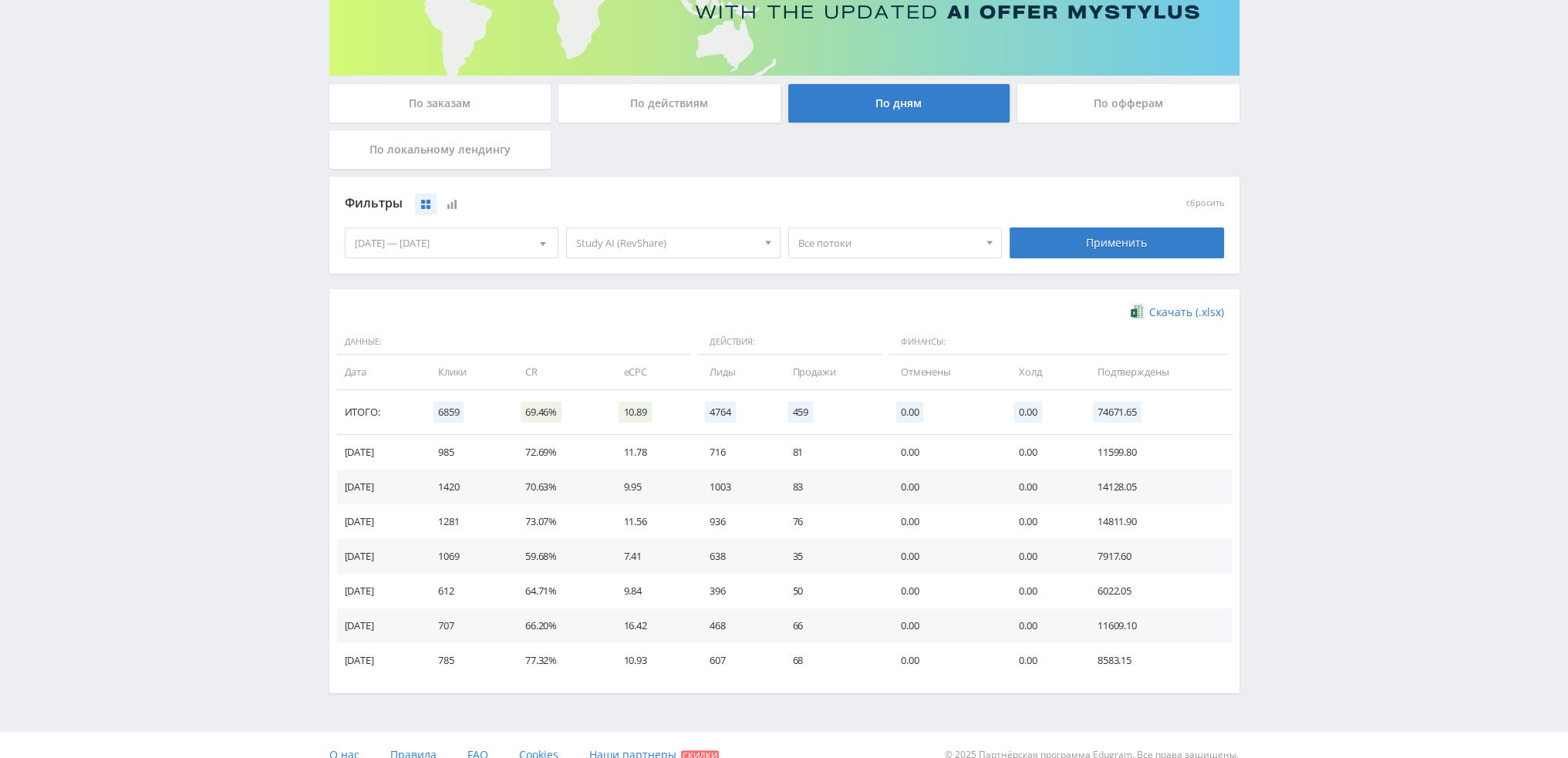
click at [835, 245] on span "Все потоки" at bounding box center [888, 243] width 181 height 29
click at [857, 376] on button "pozd2dtfveo3" at bounding box center [895, 376] width 213 height 22
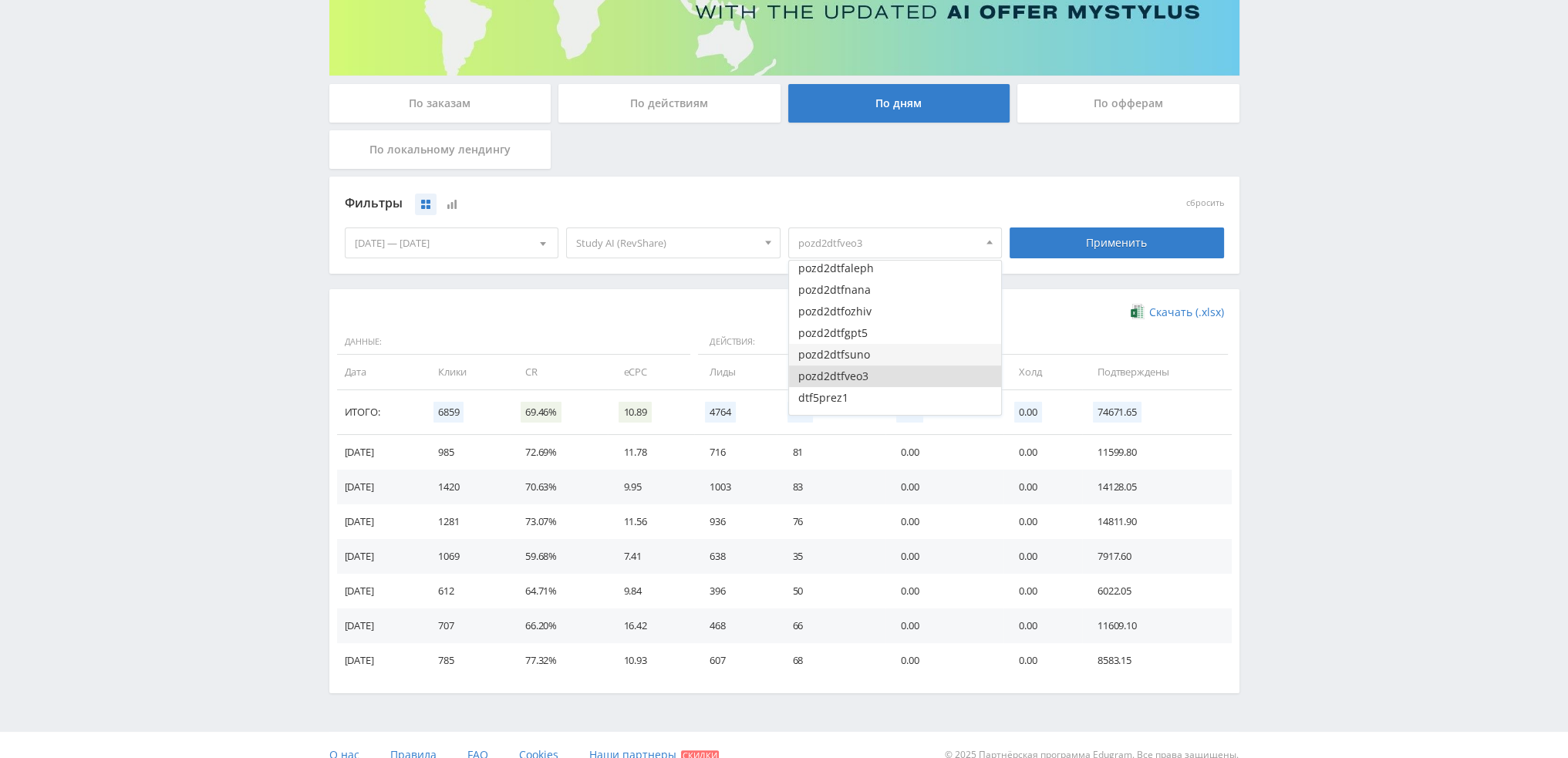
click at [858, 347] on button "pozd2dtfsuno" at bounding box center [895, 355] width 213 height 22
click at [858, 338] on button "pozd2dtfgpt5" at bounding box center [895, 333] width 213 height 22
click at [858, 311] on button "pozd2dtfozhiv" at bounding box center [895, 311] width 213 height 22
click at [860, 292] on button "pozd2dtfnana" at bounding box center [895, 290] width 213 height 22
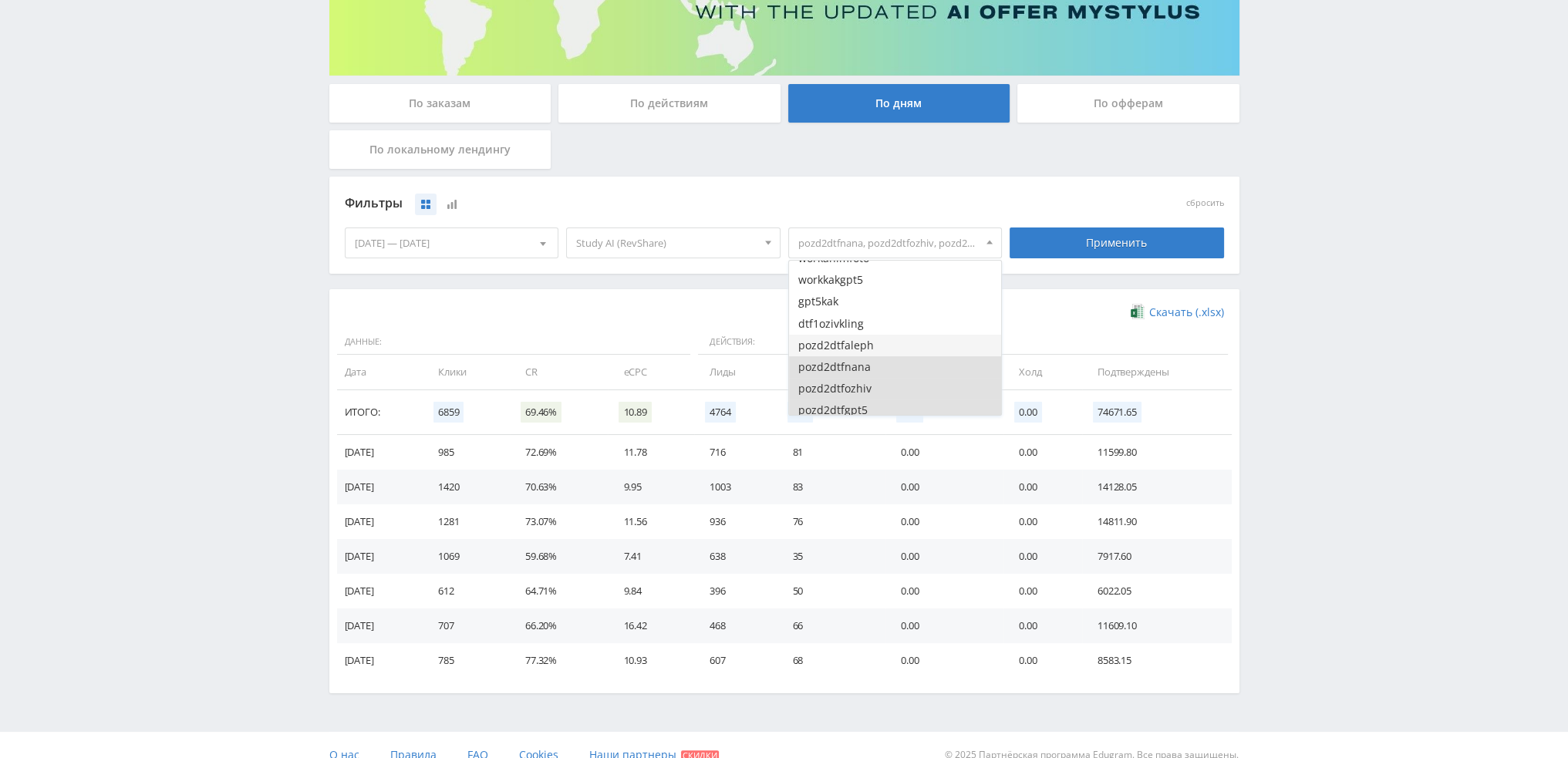
click at [869, 340] on button "pozd2dtfaleph" at bounding box center [895, 345] width 213 height 22
click at [1076, 246] on div "Применить" at bounding box center [1117, 243] width 215 height 31
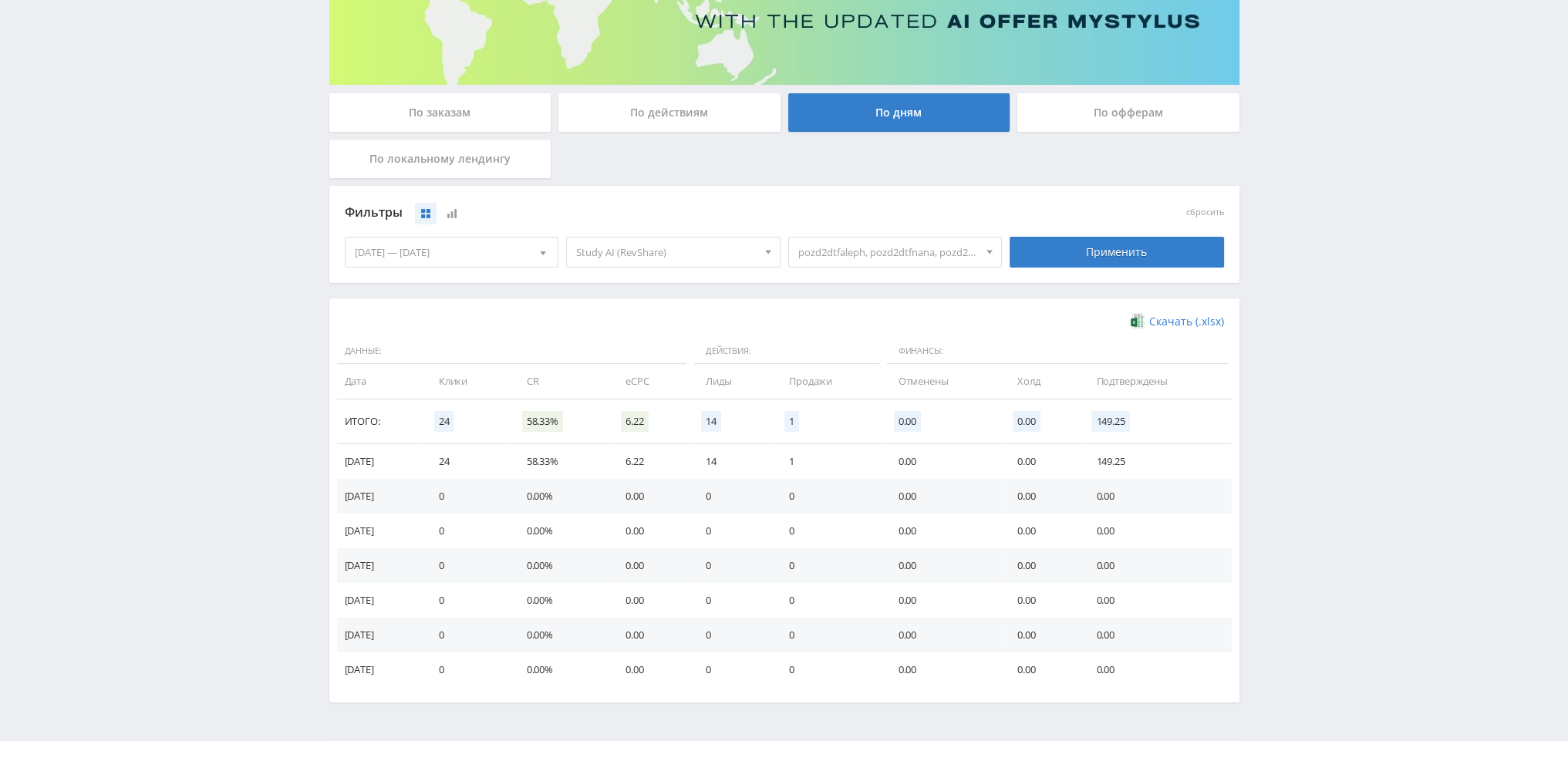
scroll to position [249, 0]
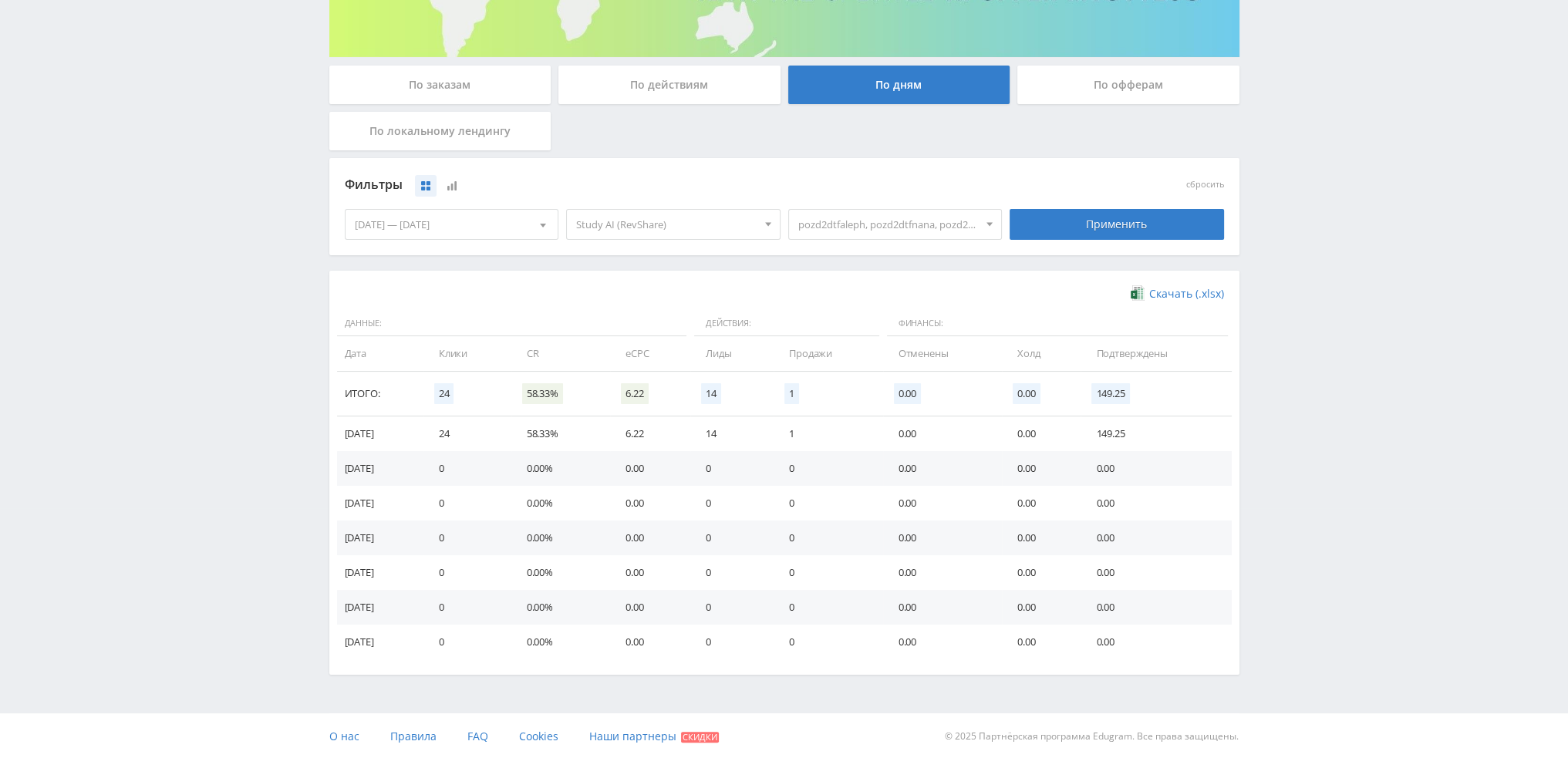
click at [930, 220] on span "pozd2dtfaleph, pozd2dtfnana, pozd2dtfozhiv, pozd2dtfgpt5, pozd2dtfsuno, pozd2dt…" at bounding box center [888, 224] width 181 height 29
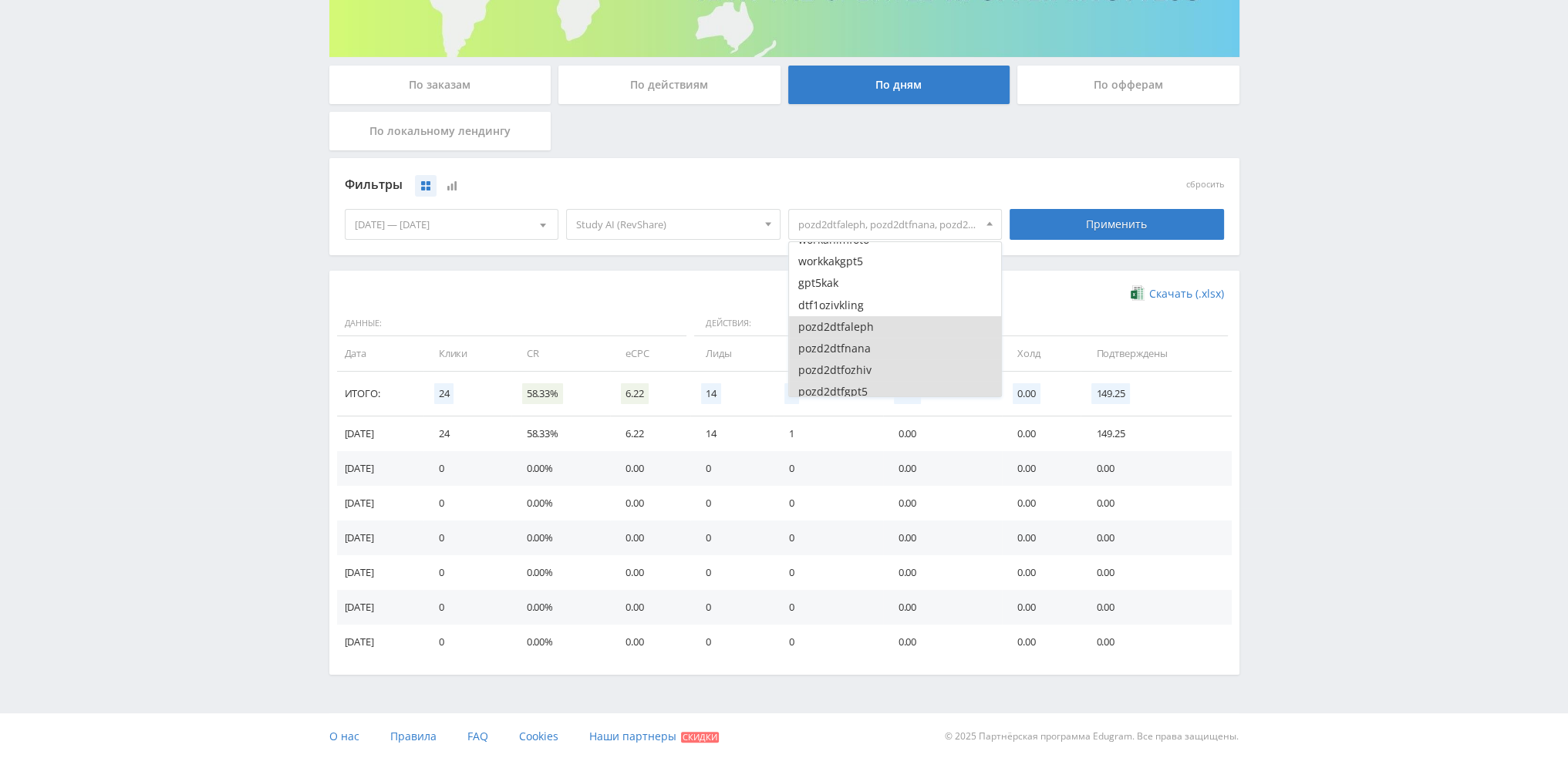
click at [861, 324] on button "pozd2dtfaleph" at bounding box center [895, 326] width 213 height 22
drag, startPoint x: 858, startPoint y: 344, endPoint x: 858, endPoint y: 361, distance: 17.0
click at [858, 345] on button "pozd2dtfnana" at bounding box center [895, 348] width 213 height 22
click at [858, 365] on button "pozd2dtfozhiv" at bounding box center [895, 370] width 213 height 22
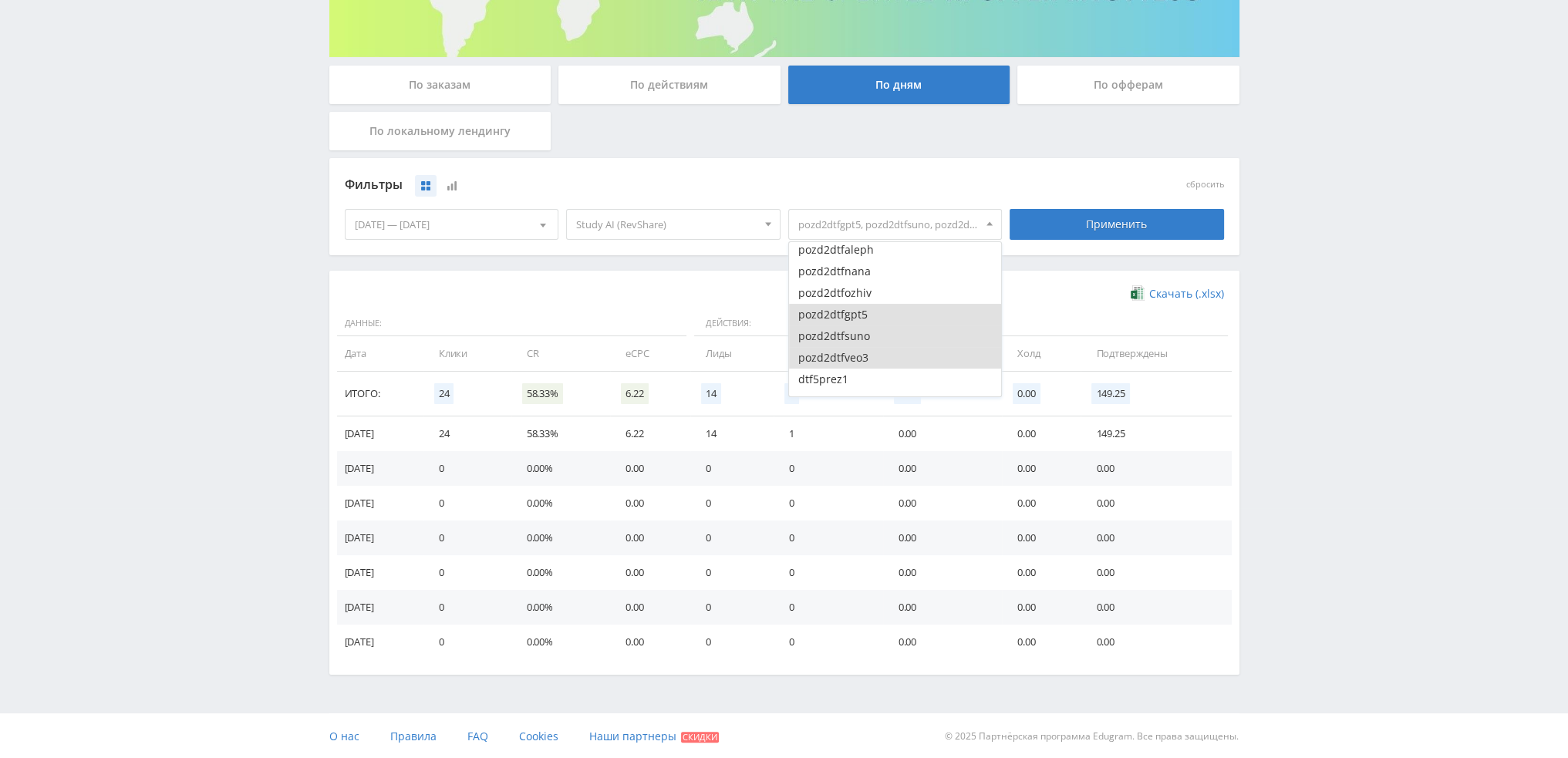
click at [874, 310] on button "pozd2dtfgpt5" at bounding box center [895, 314] width 213 height 22
click at [871, 332] on button "pozd2dtfsuno" at bounding box center [895, 336] width 213 height 22
click at [867, 357] on button "pozd2dtfveo3" at bounding box center [895, 357] width 213 height 22
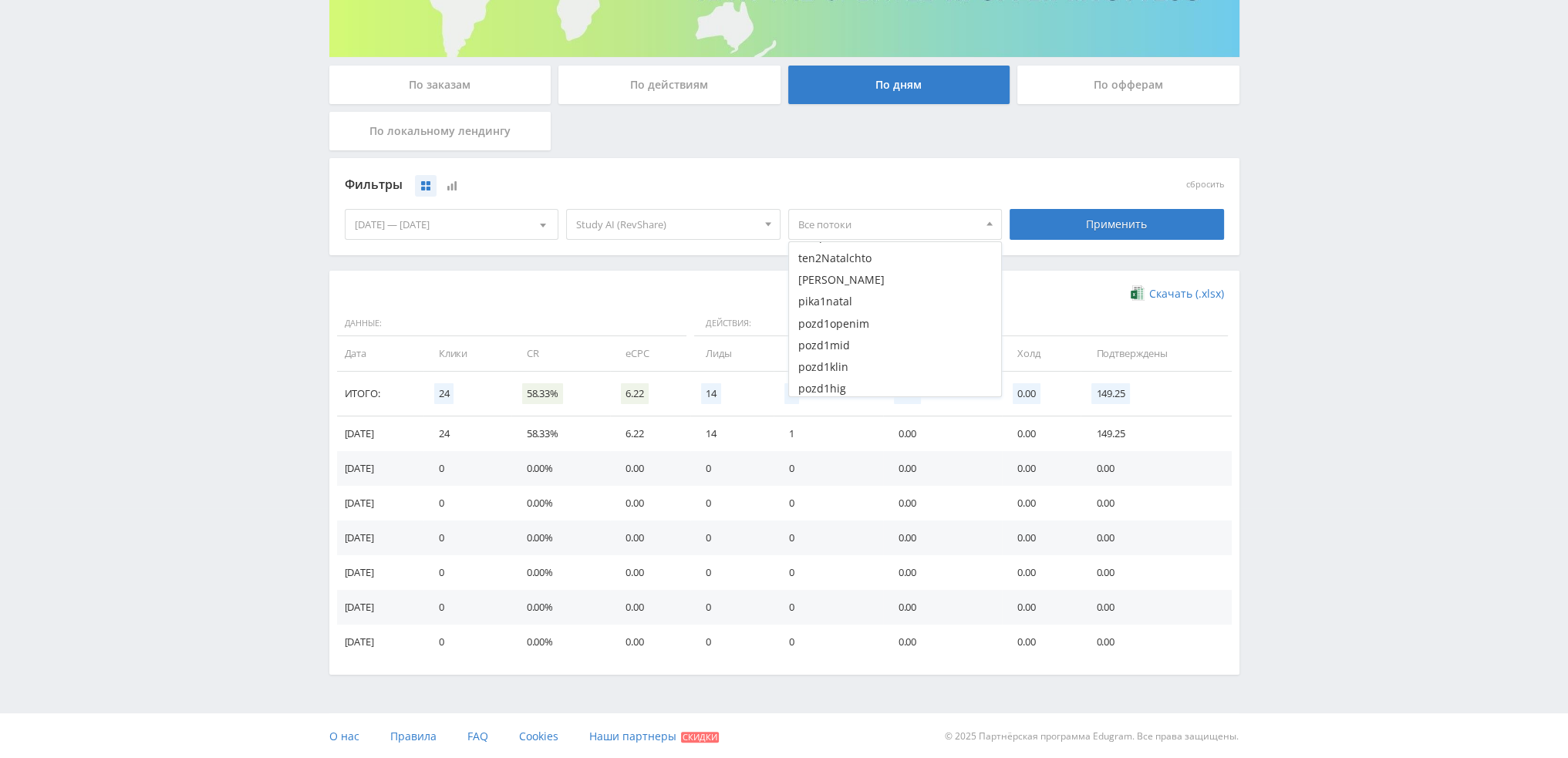
scroll to position [2930, 0]
click at [870, 311] on button "pozd1openim" at bounding box center [895, 312] width 213 height 22
click at [865, 335] on button "pozd1mid" at bounding box center [895, 334] width 213 height 22
click at [861, 357] on button "pozd1klin" at bounding box center [895, 356] width 213 height 22
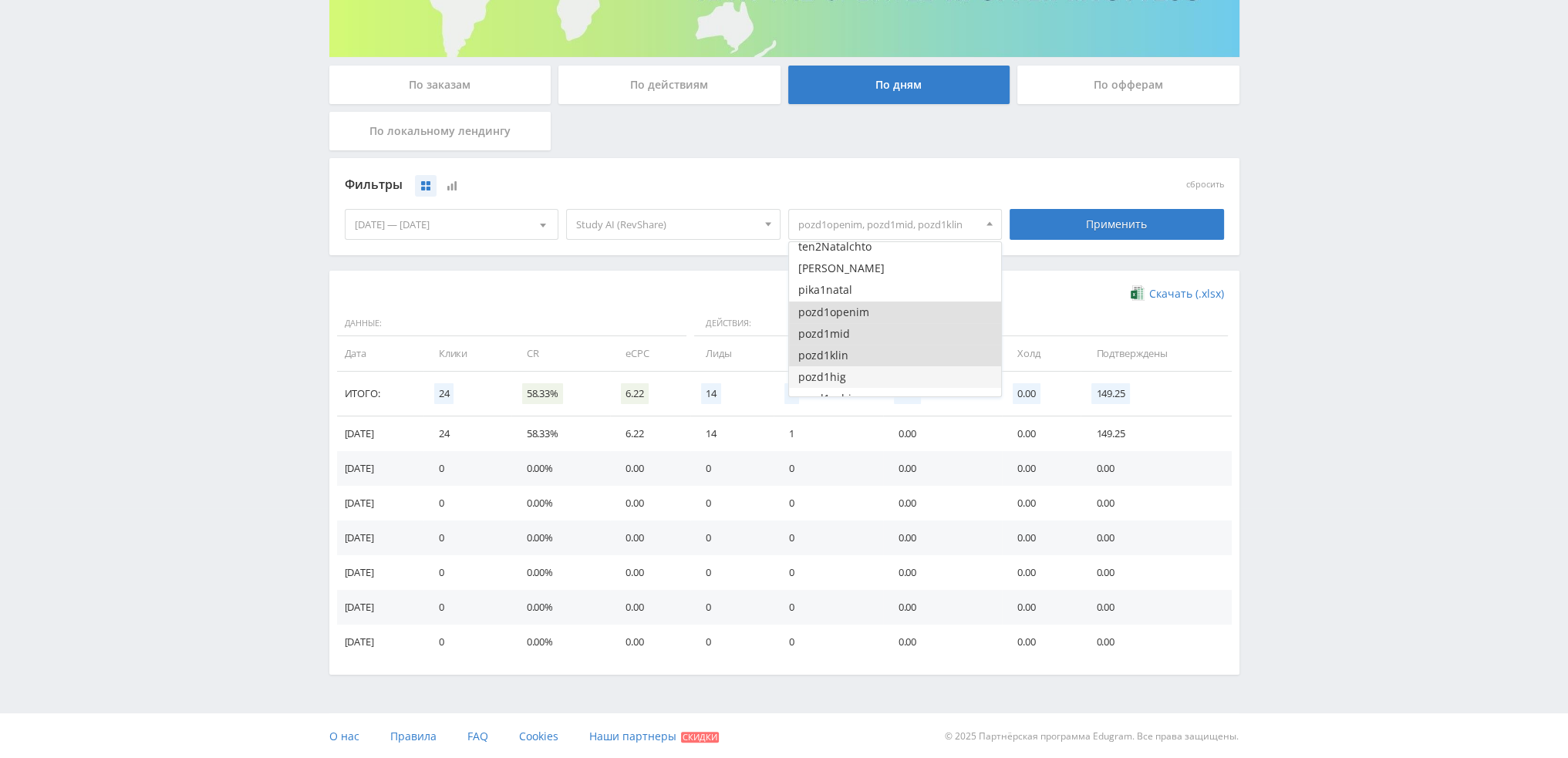
click at [861, 373] on button "pozd1hig" at bounding box center [895, 377] width 213 height 22
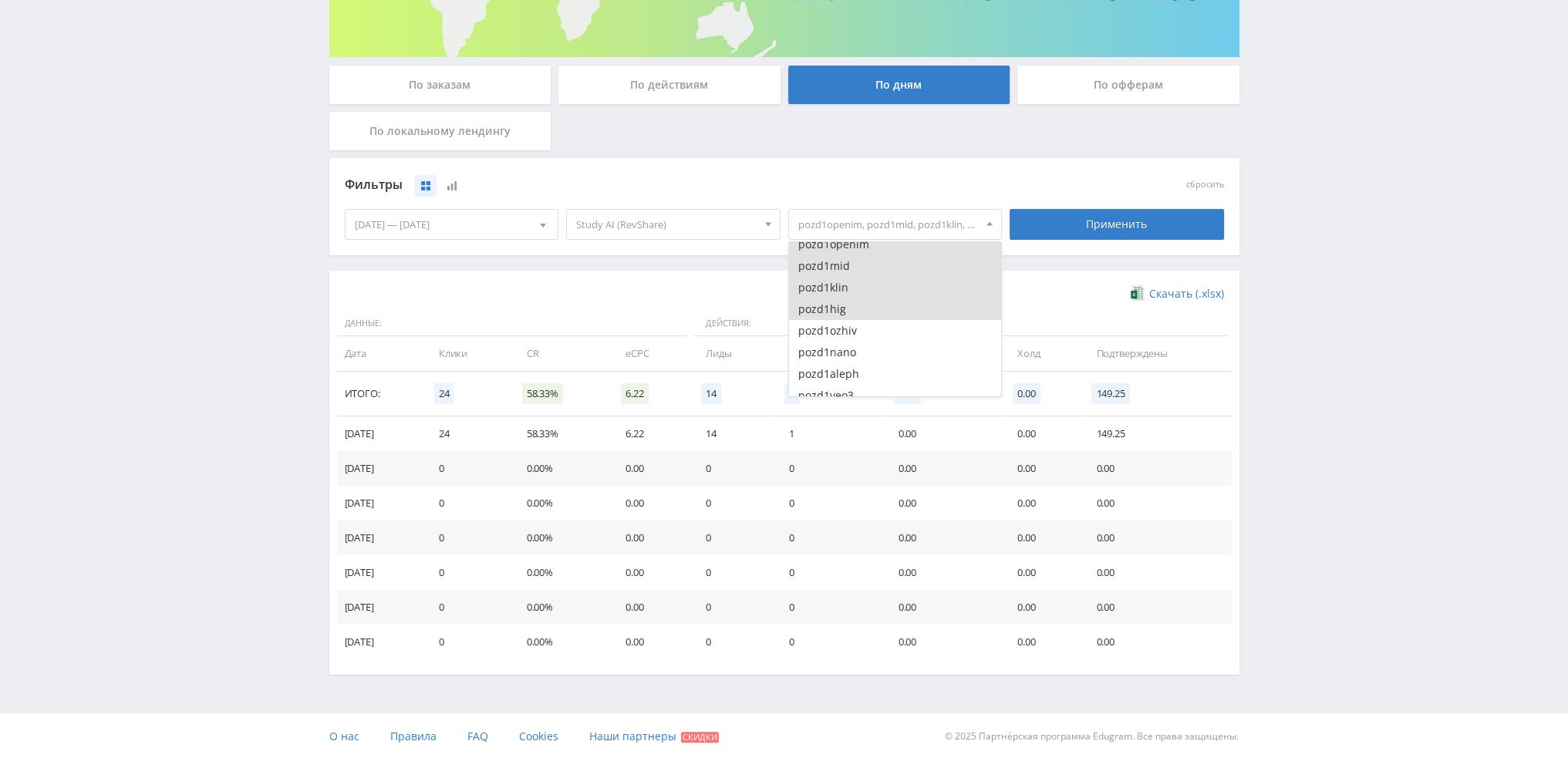
scroll to position [3007, 0]
click at [868, 316] on button "pozd1ozhiv" at bounding box center [895, 322] width 213 height 22
click at [867, 348] on button "pozd1nano" at bounding box center [895, 343] width 213 height 22
click at [867, 367] on button "pozd1aleph" at bounding box center [895, 364] width 213 height 22
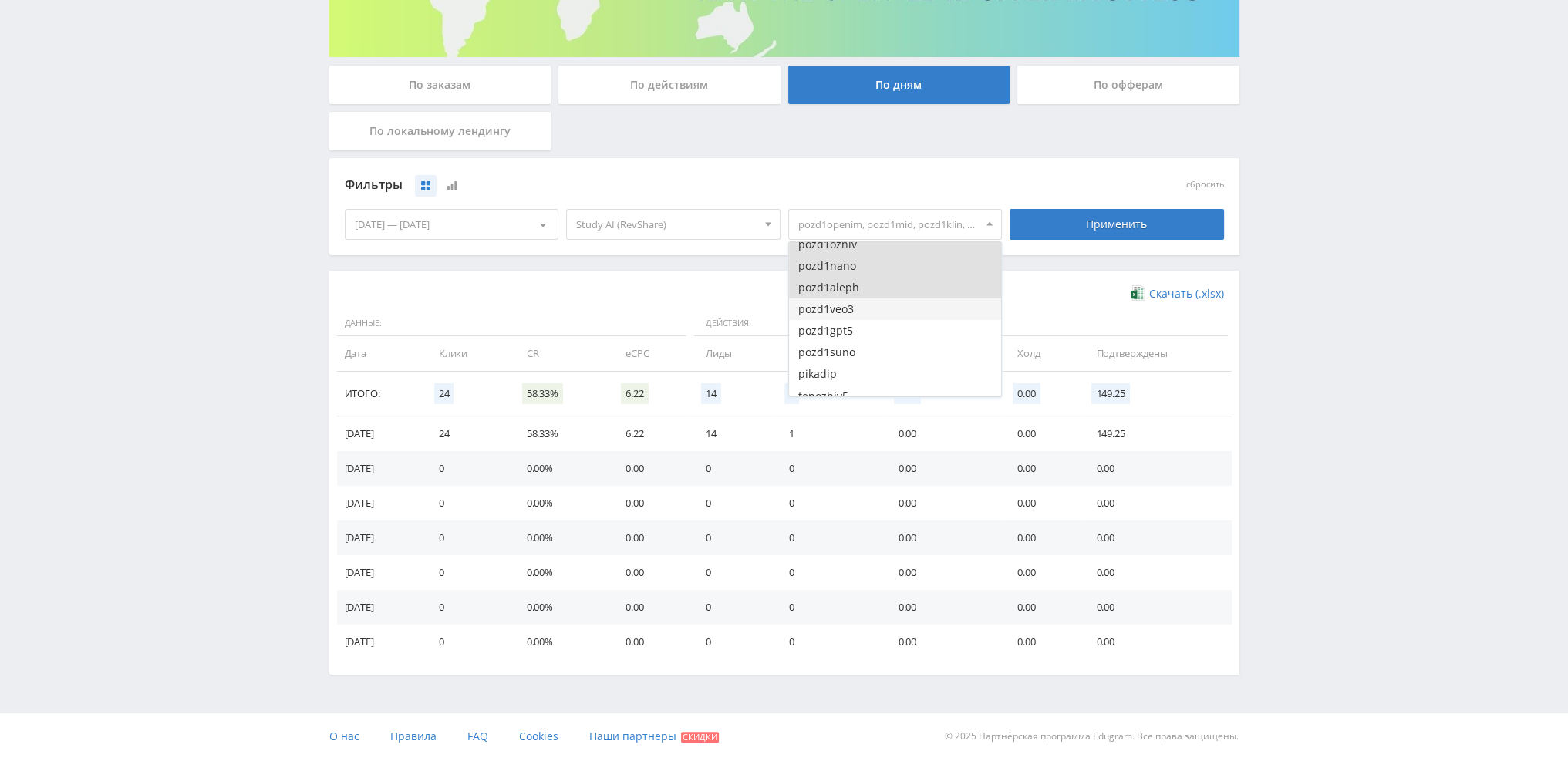
click at [876, 308] on button "pozd1veo3" at bounding box center [895, 309] width 213 height 22
click at [874, 332] on button "pozd1gpt5" at bounding box center [895, 330] width 213 height 22
click at [874, 356] on button "pozd1suno" at bounding box center [895, 352] width 213 height 22
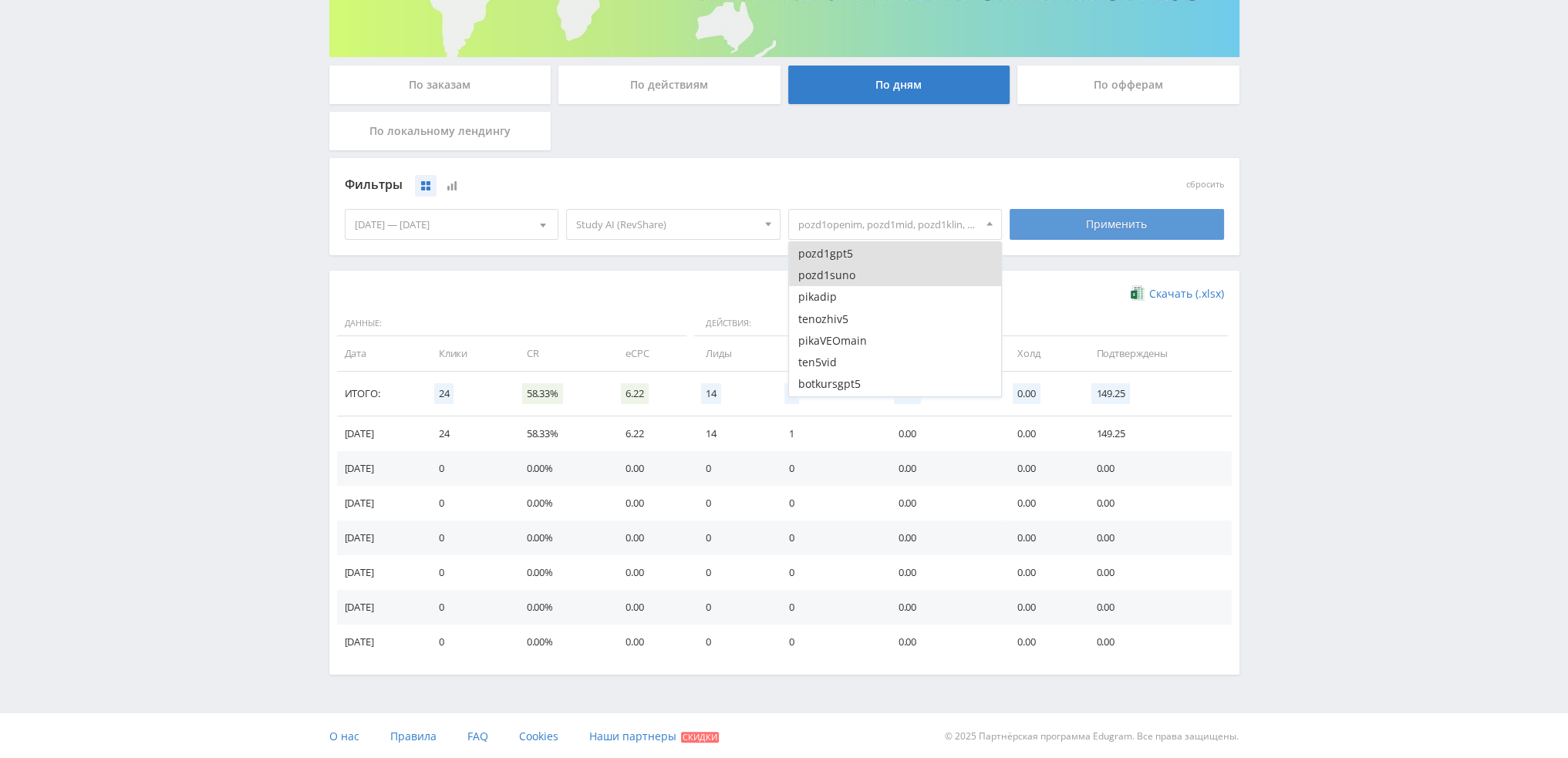
click at [1107, 219] on div "Применить" at bounding box center [1117, 224] width 215 height 31
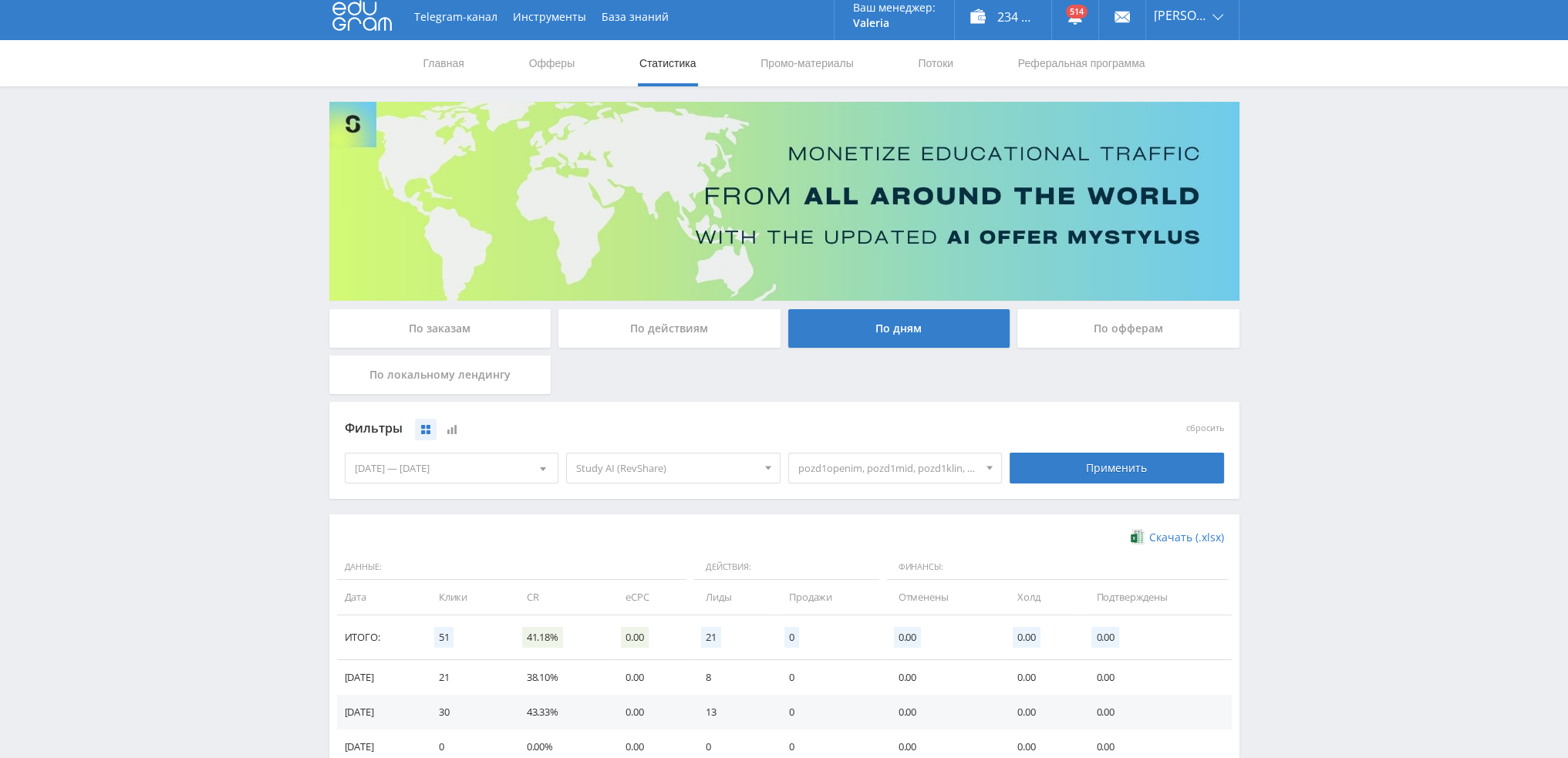
scroll to position [0, 0]
